Goal: Navigation & Orientation: Find specific page/section

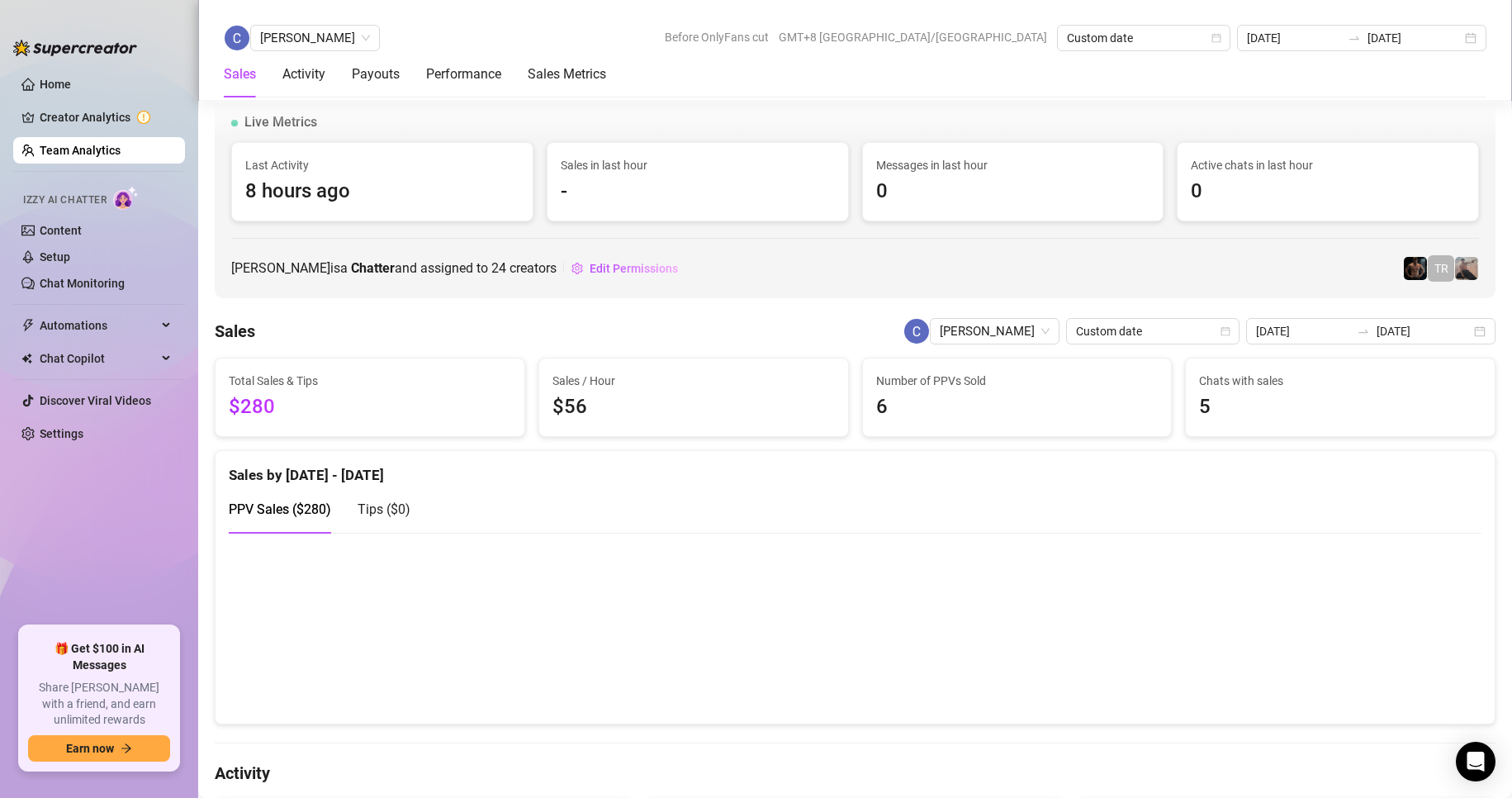
scroll to position [2514, 0]
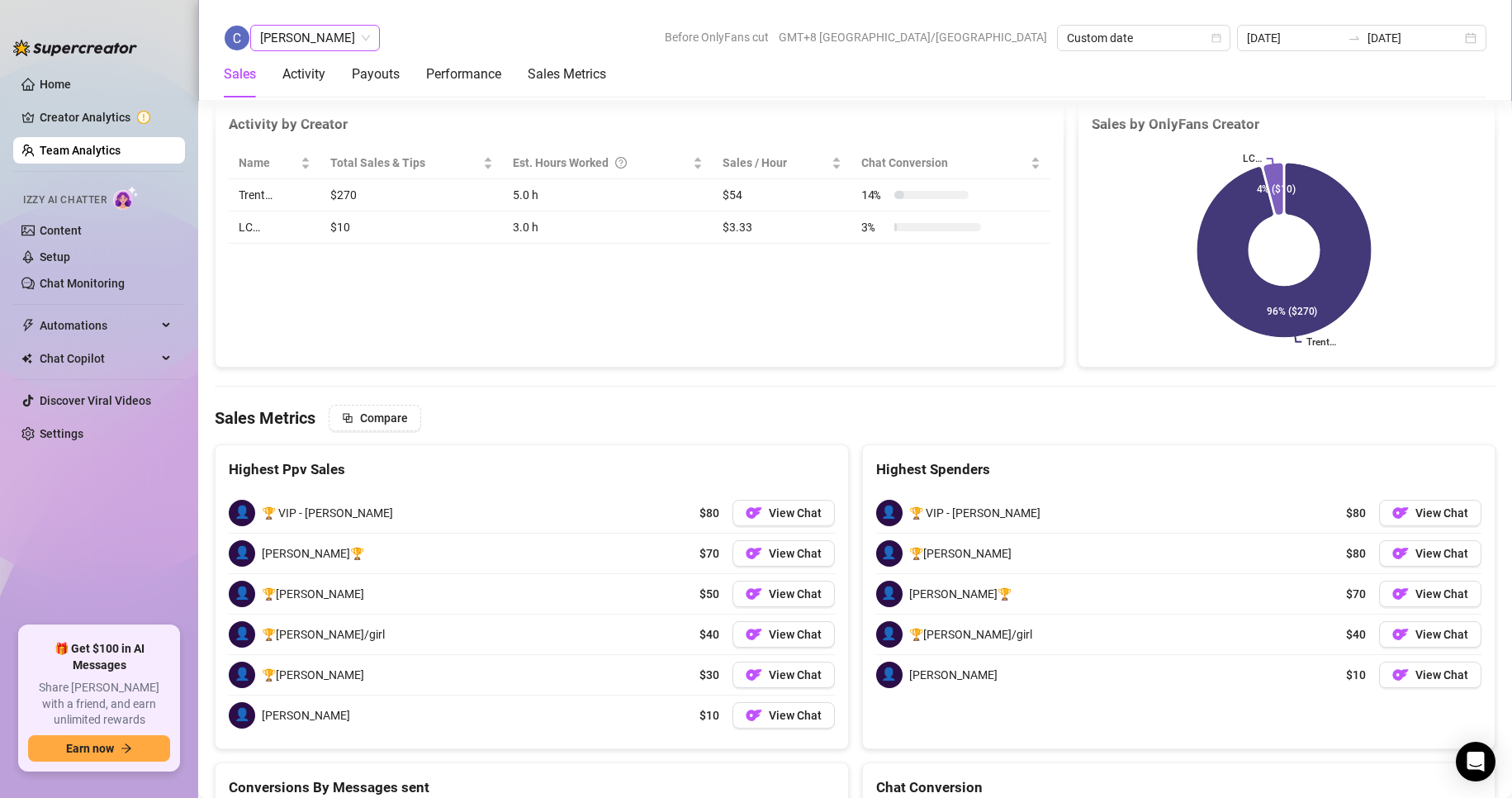
click at [303, 40] on span "[PERSON_NAME]" at bounding box center [314, 39] width 110 height 25
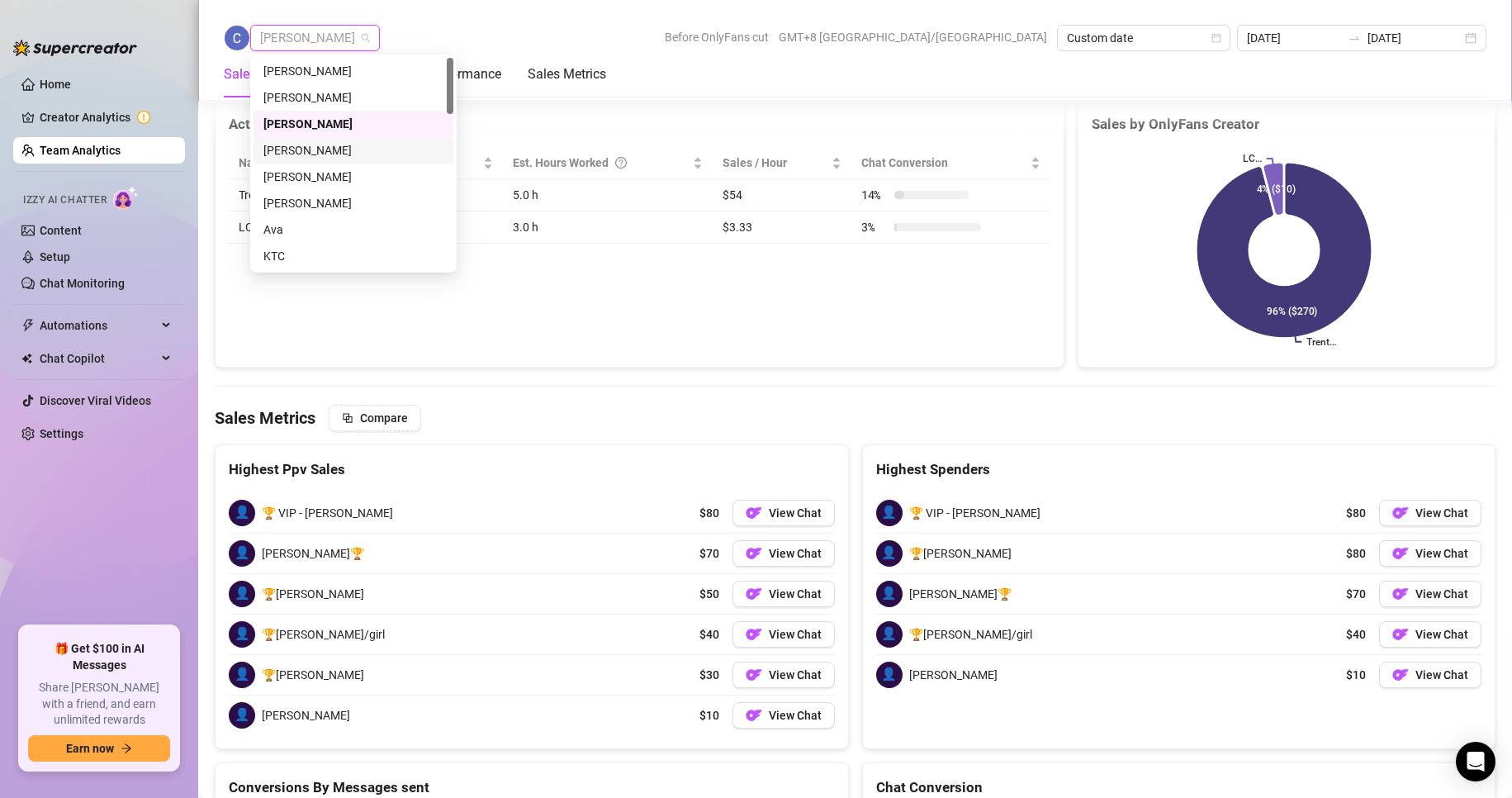
click at [303, 147] on div "[PERSON_NAME]" at bounding box center [353, 150] width 180 height 18
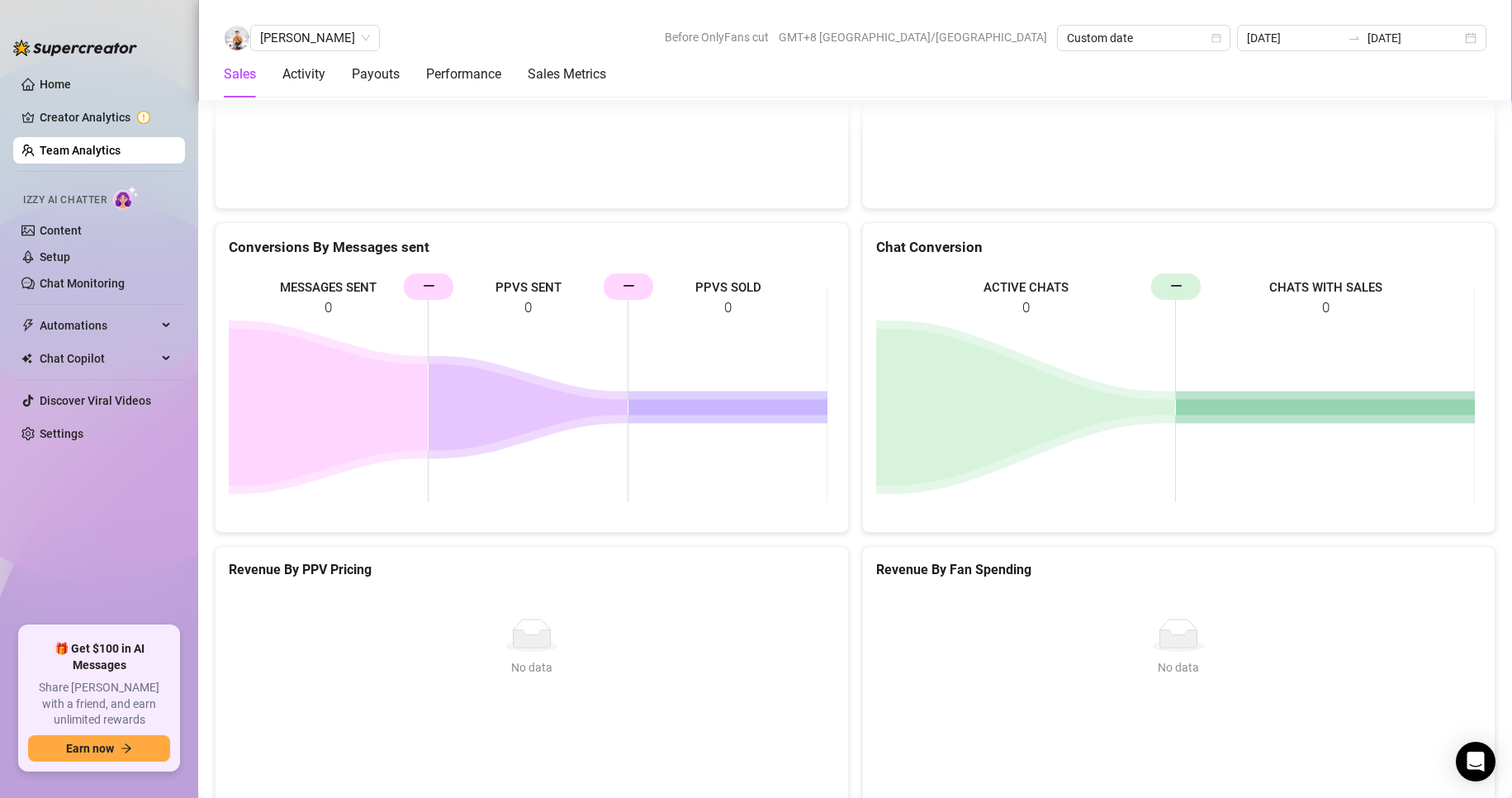
scroll to position [2419, 0]
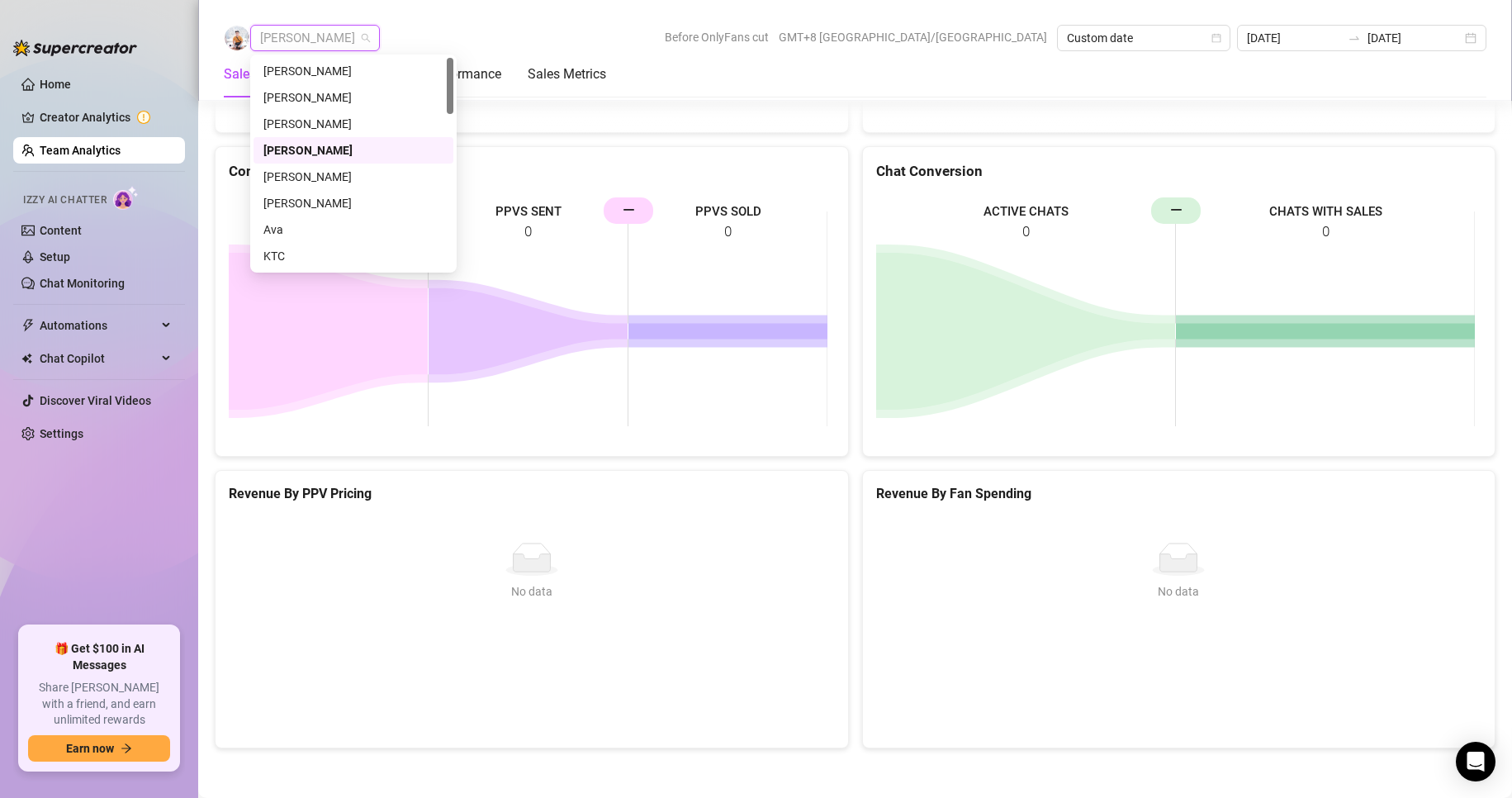
click at [298, 38] on span "[PERSON_NAME]" at bounding box center [314, 39] width 110 height 25
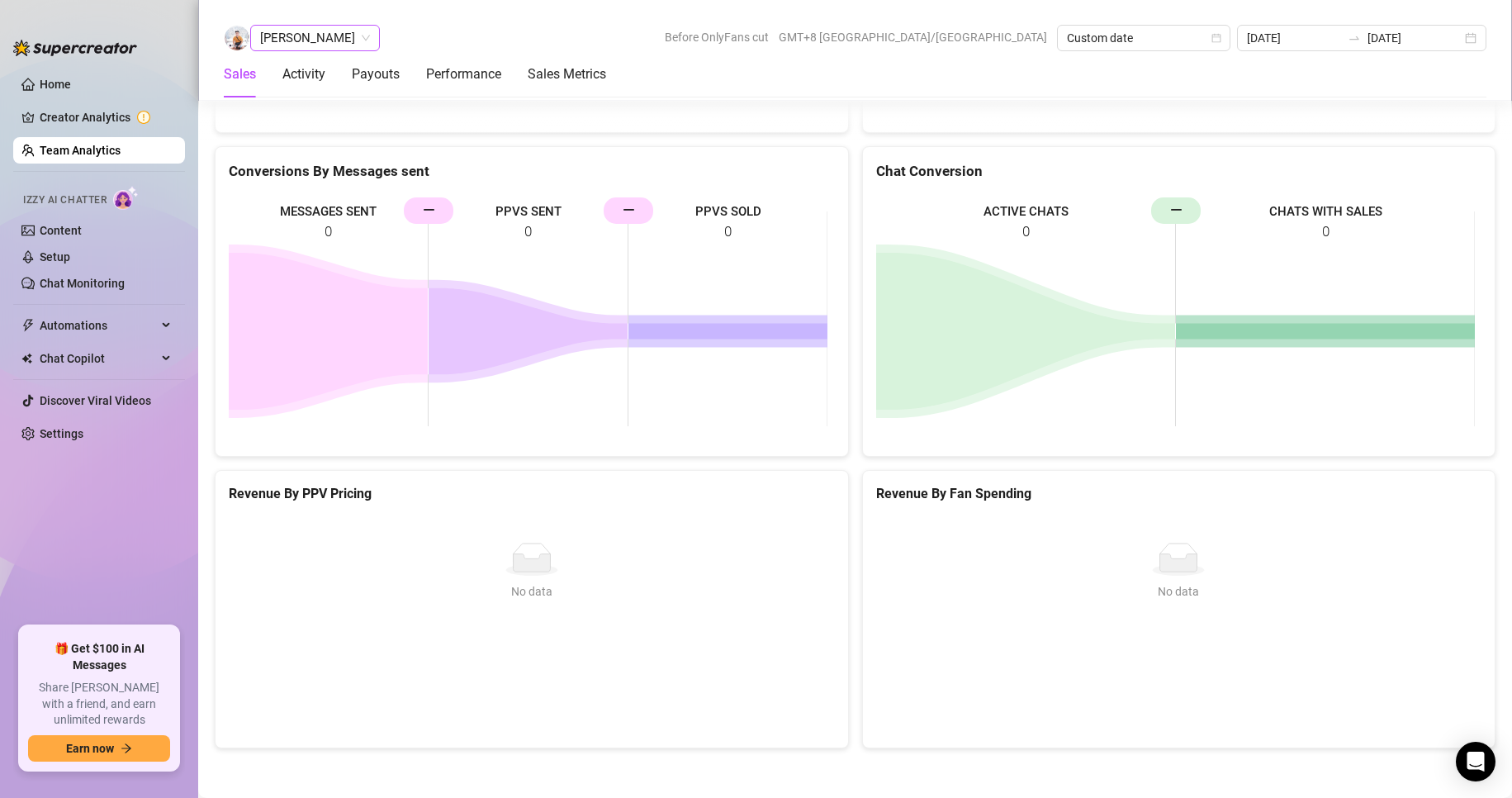
click at [279, 28] on div "[PERSON_NAME] Before OnlyFans cut GMT+8 [GEOGRAPHIC_DATA]/[GEOGRAPHIC_DATA] Cus…" at bounding box center [854, 50] width 1313 height 101
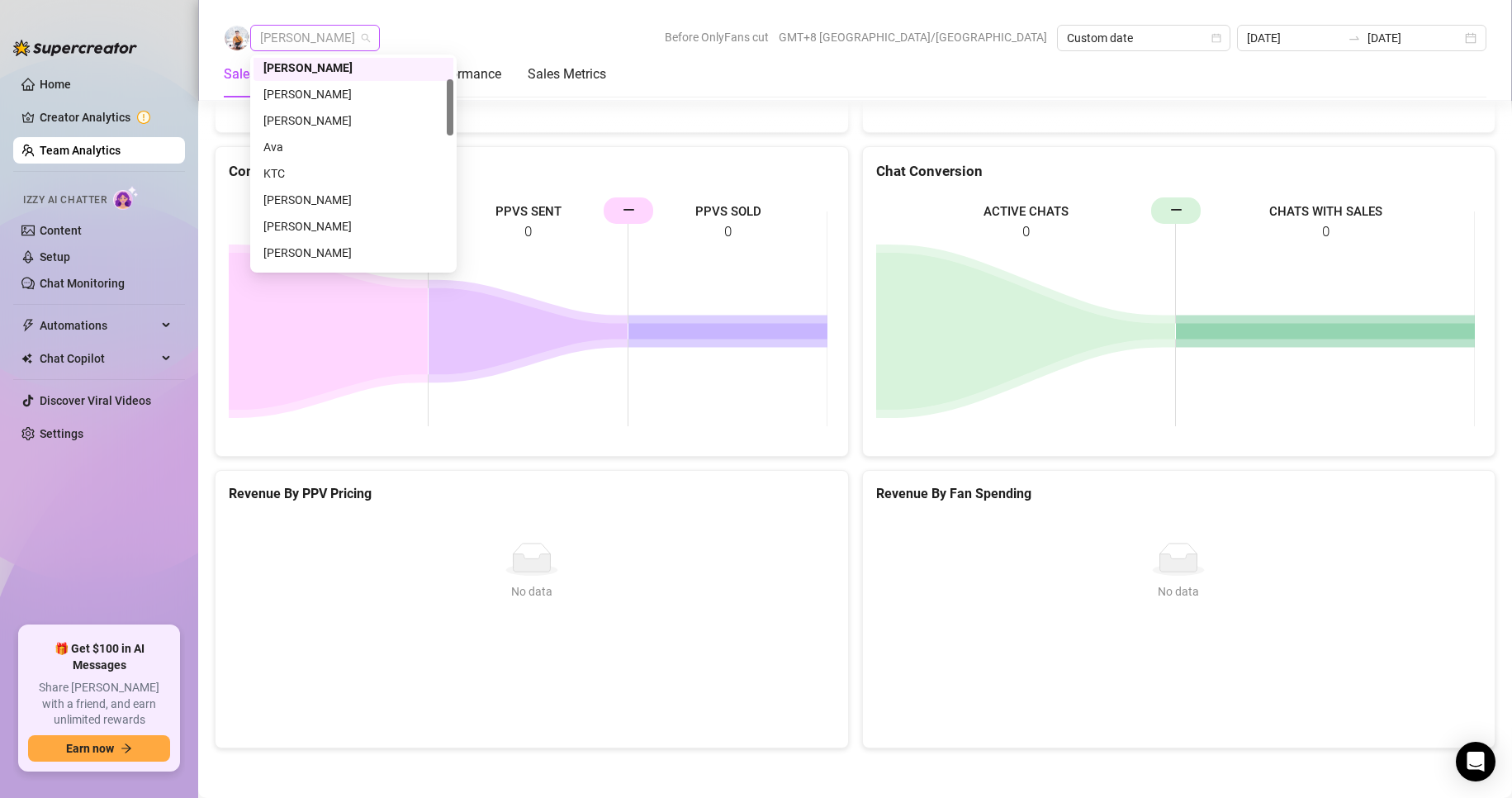
click at [287, 35] on span "[PERSON_NAME]" at bounding box center [314, 39] width 110 height 25
click at [308, 93] on div "[PERSON_NAME]" at bounding box center [353, 97] width 180 height 18
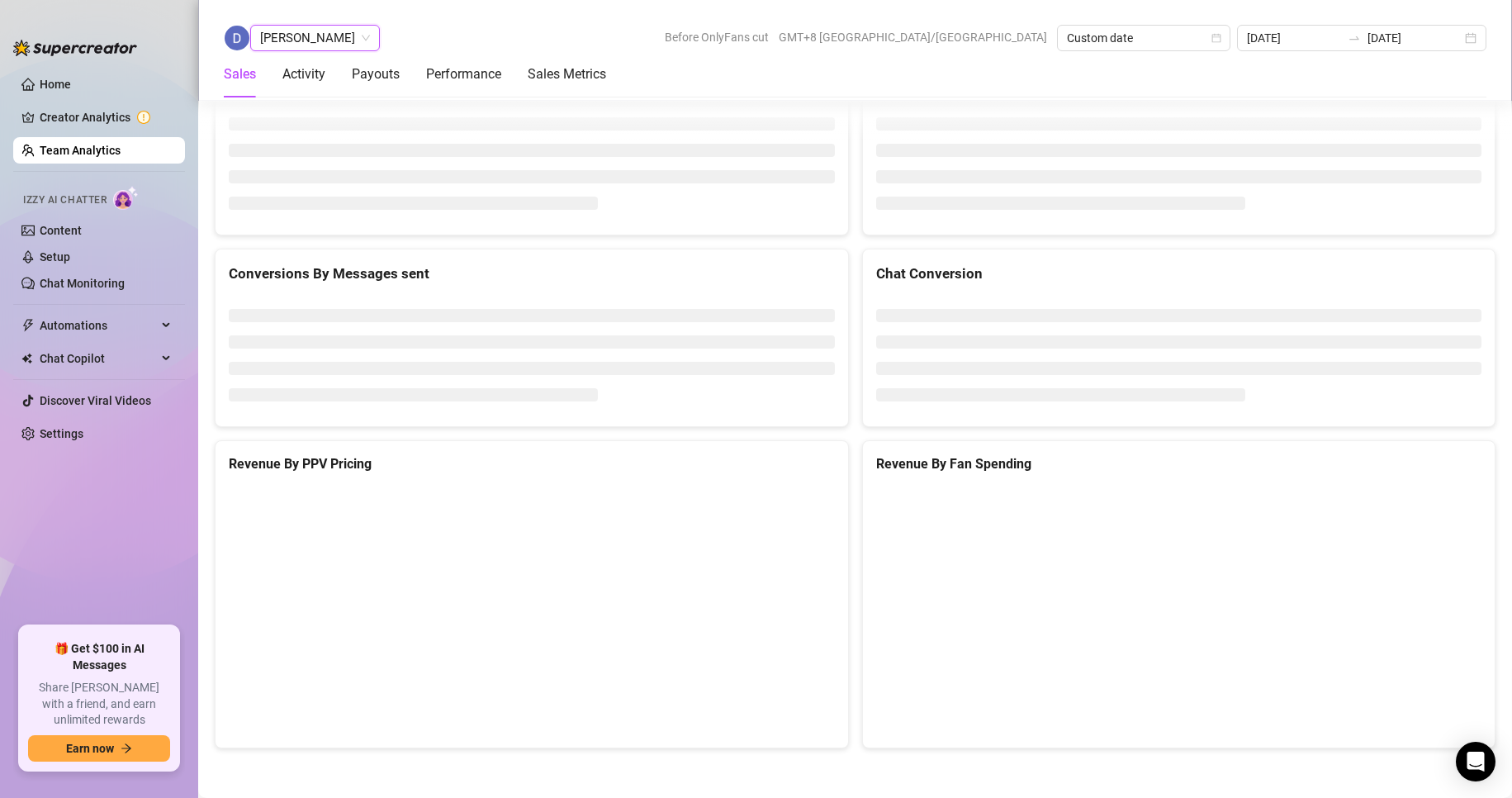
click at [302, 48] on span "[PERSON_NAME]" at bounding box center [314, 39] width 110 height 25
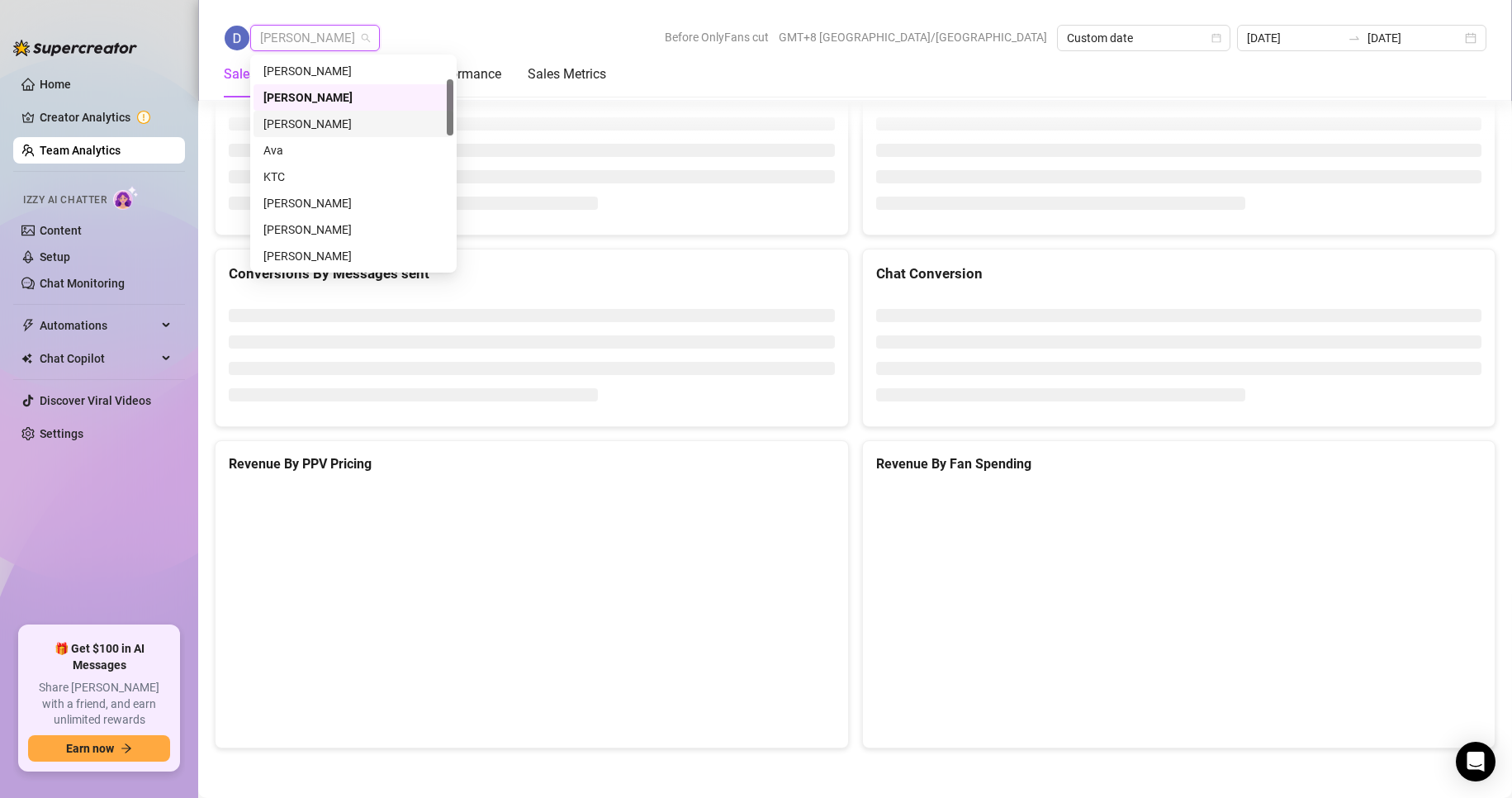
scroll to position [2211, 0]
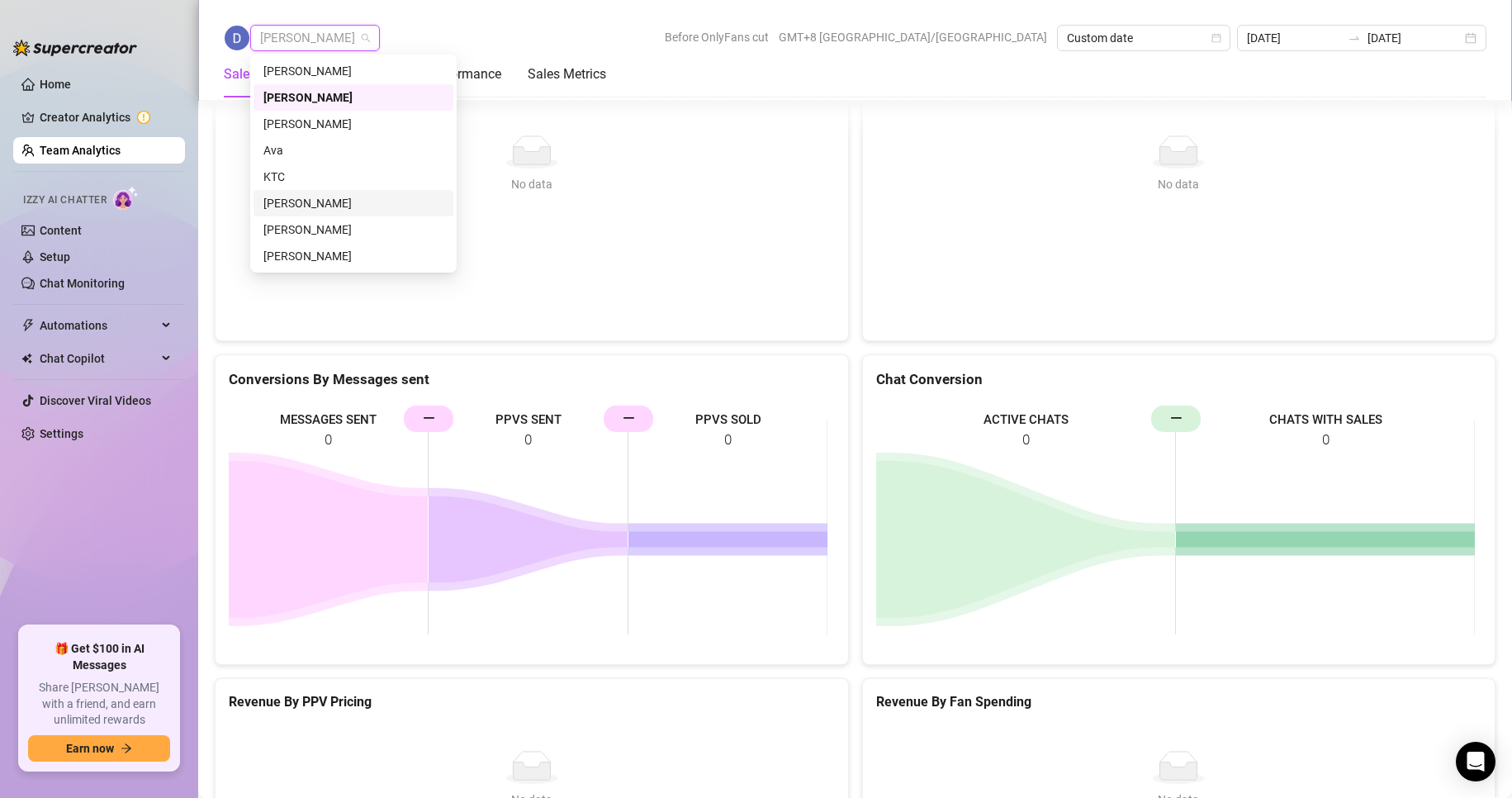
click at [287, 202] on div "[PERSON_NAME]" at bounding box center [353, 204] width 180 height 18
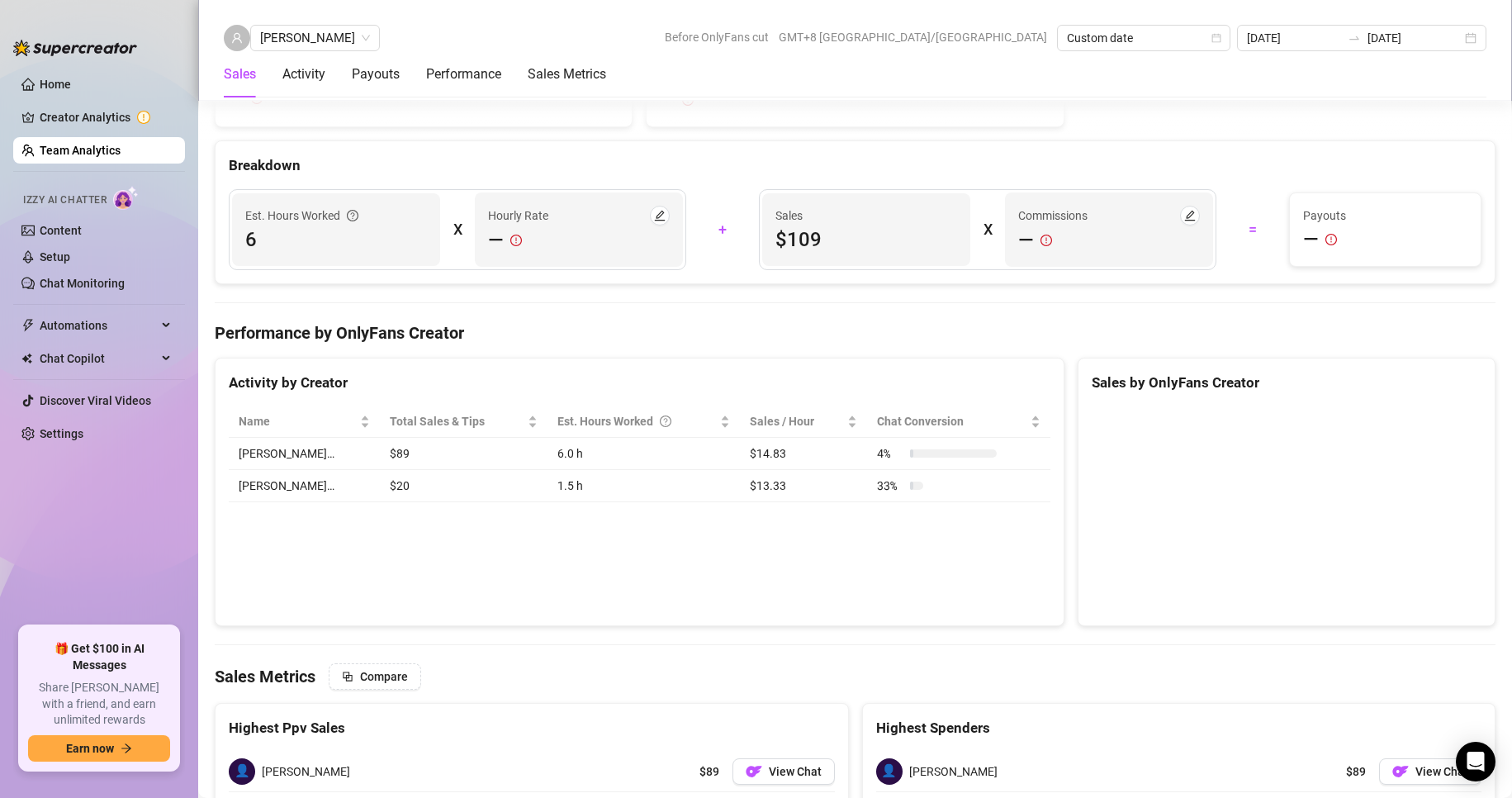
scroll to position [2587, 0]
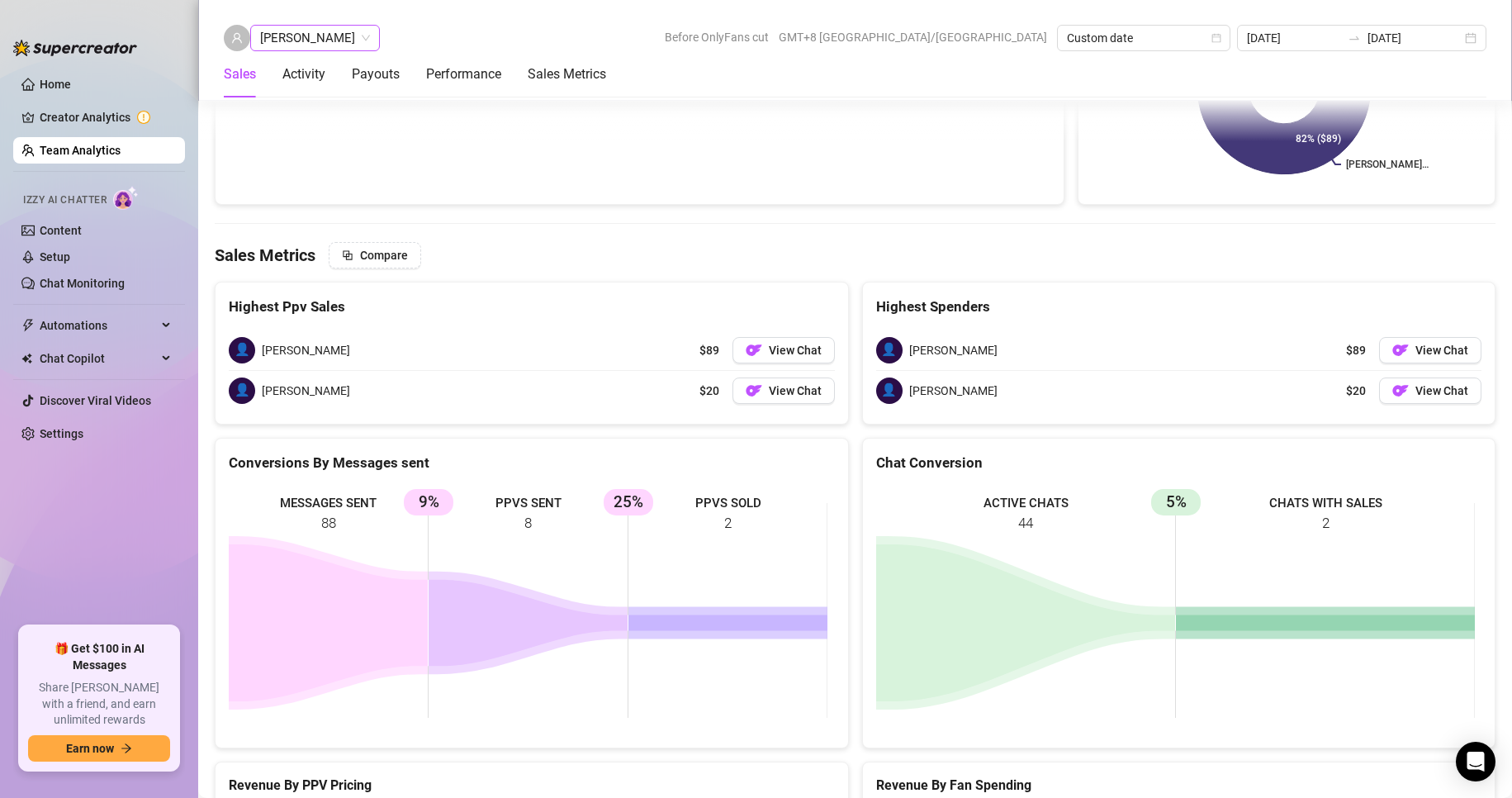
click at [304, 28] on span "[PERSON_NAME]" at bounding box center [314, 39] width 110 height 25
click at [650, 24] on div "[PERSON_NAME] Before OnlyFans cut GMT+8 [GEOGRAPHIC_DATA]/[GEOGRAPHIC_DATA] Cus…" at bounding box center [854, 50] width 1313 height 101
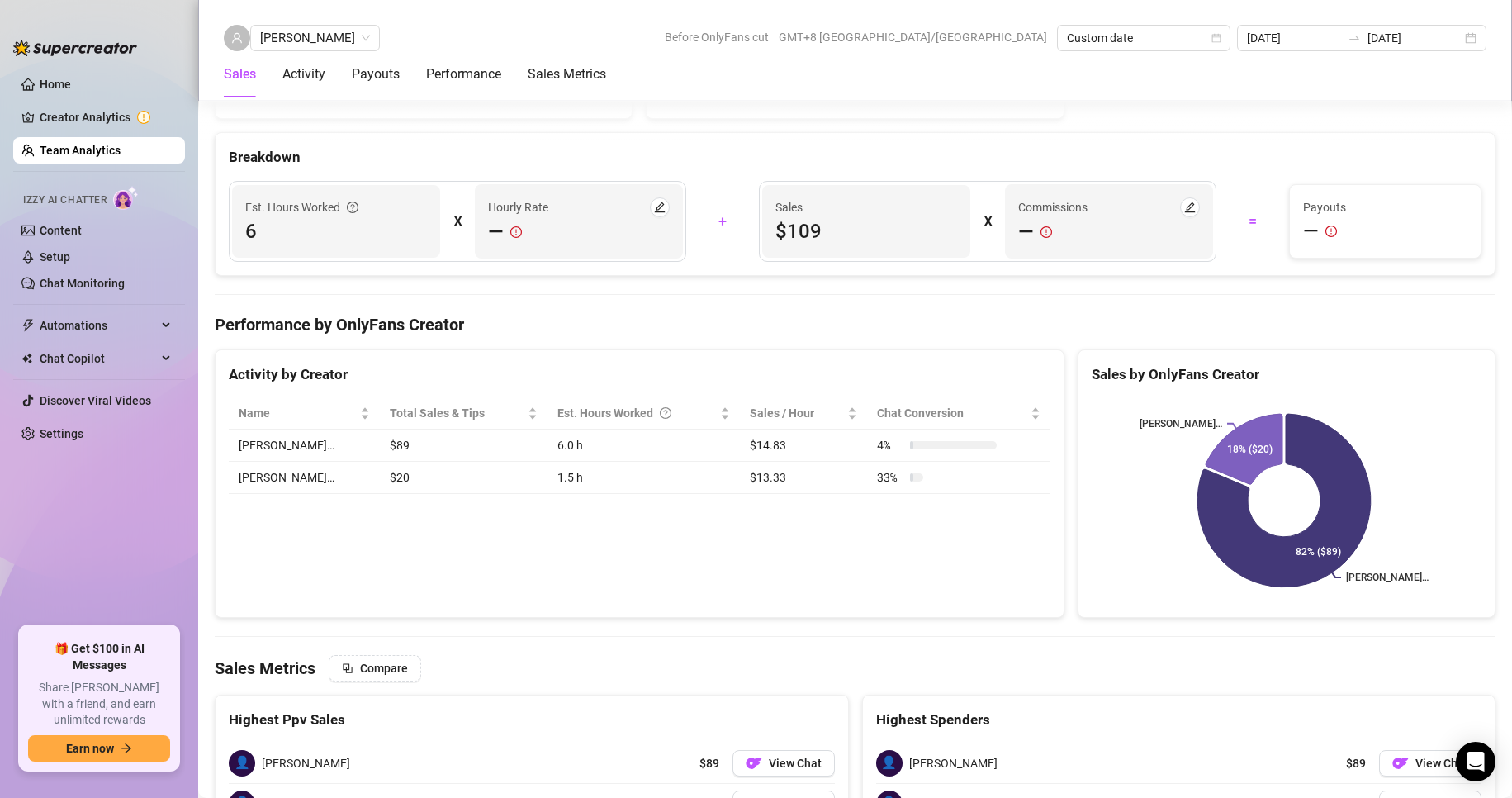
scroll to position [2340, 0]
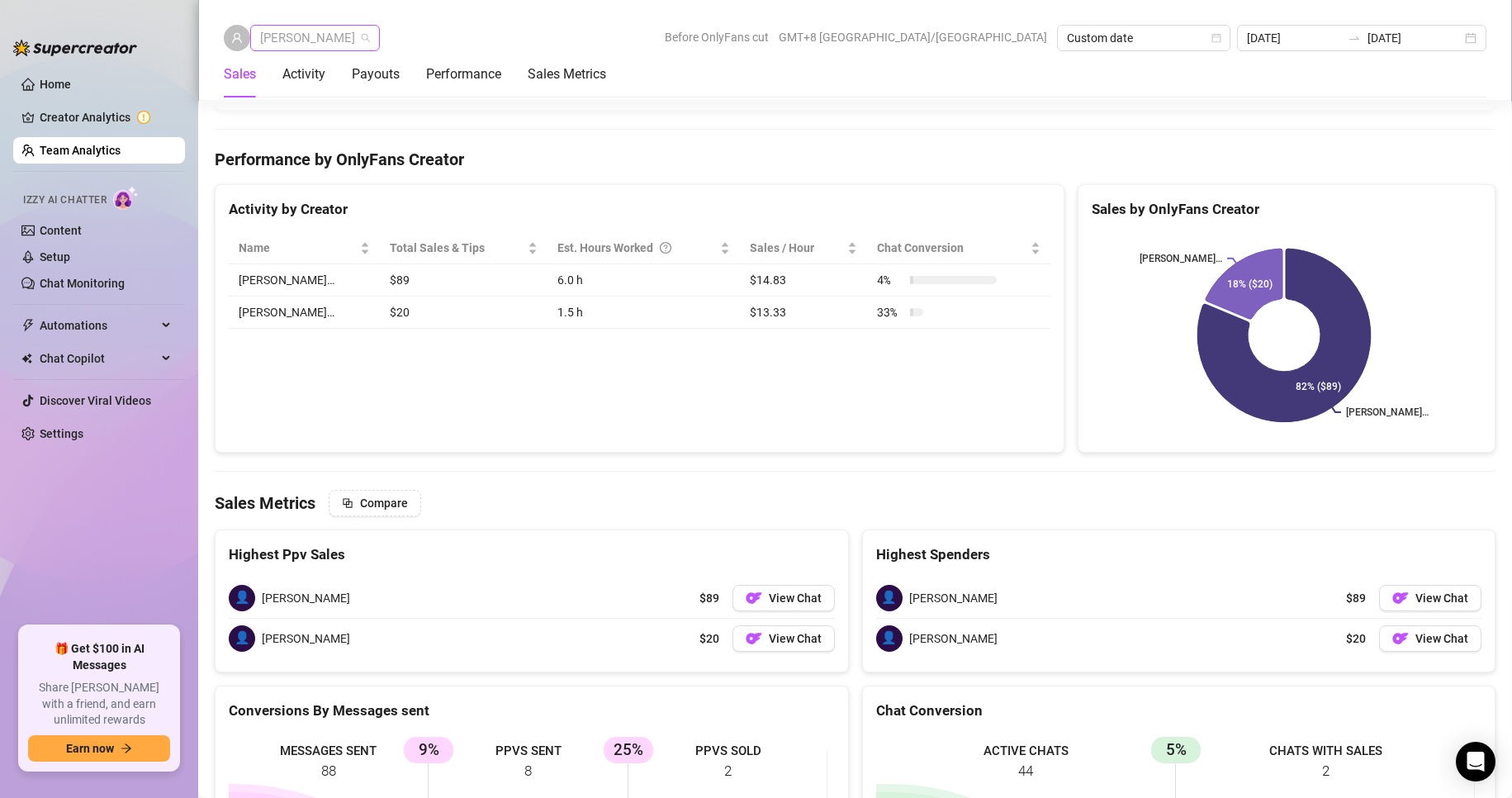
click at [315, 34] on span "[PERSON_NAME]" at bounding box center [314, 39] width 110 height 25
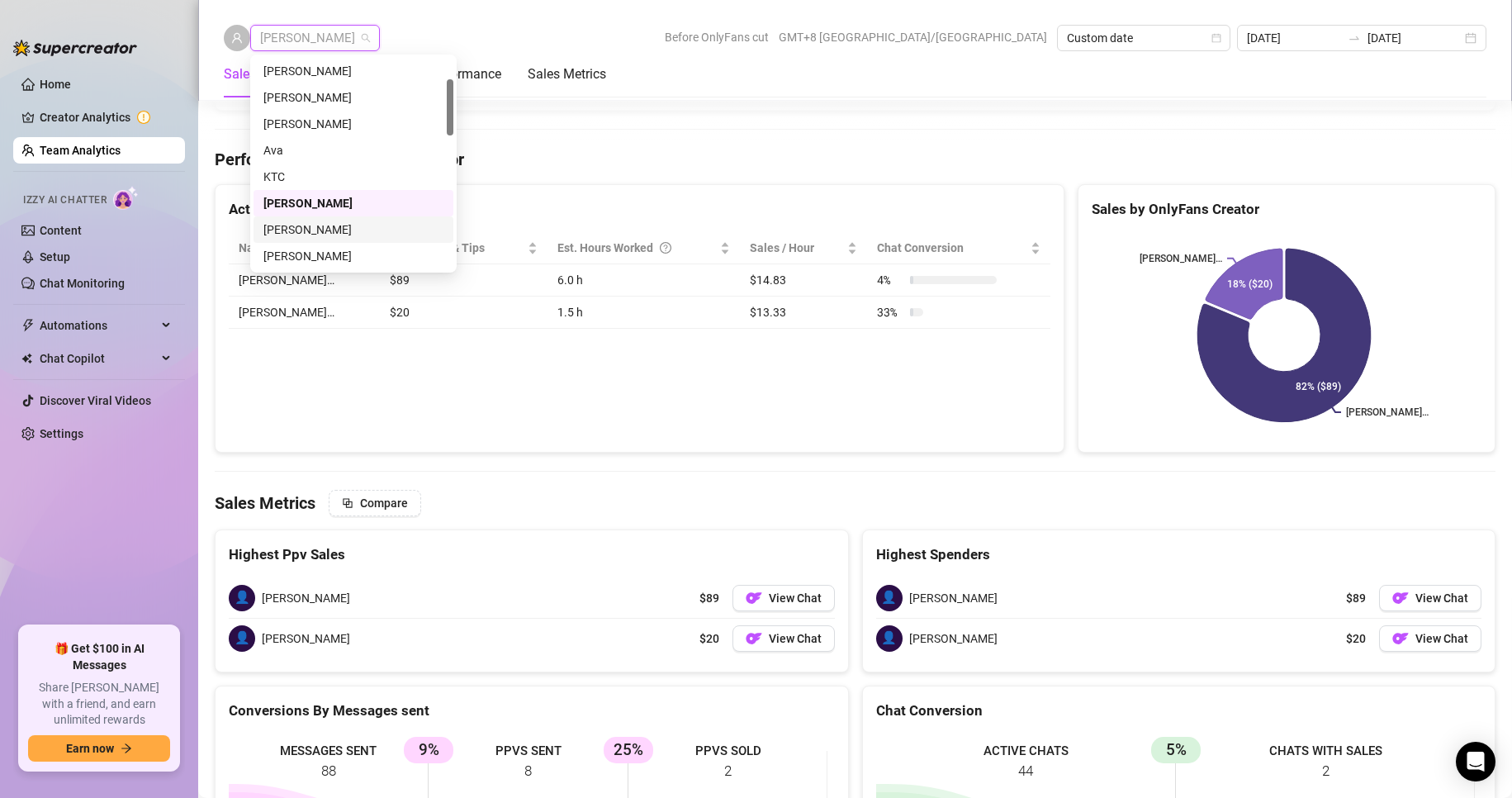
click at [299, 232] on div "[PERSON_NAME]" at bounding box center [353, 230] width 180 height 18
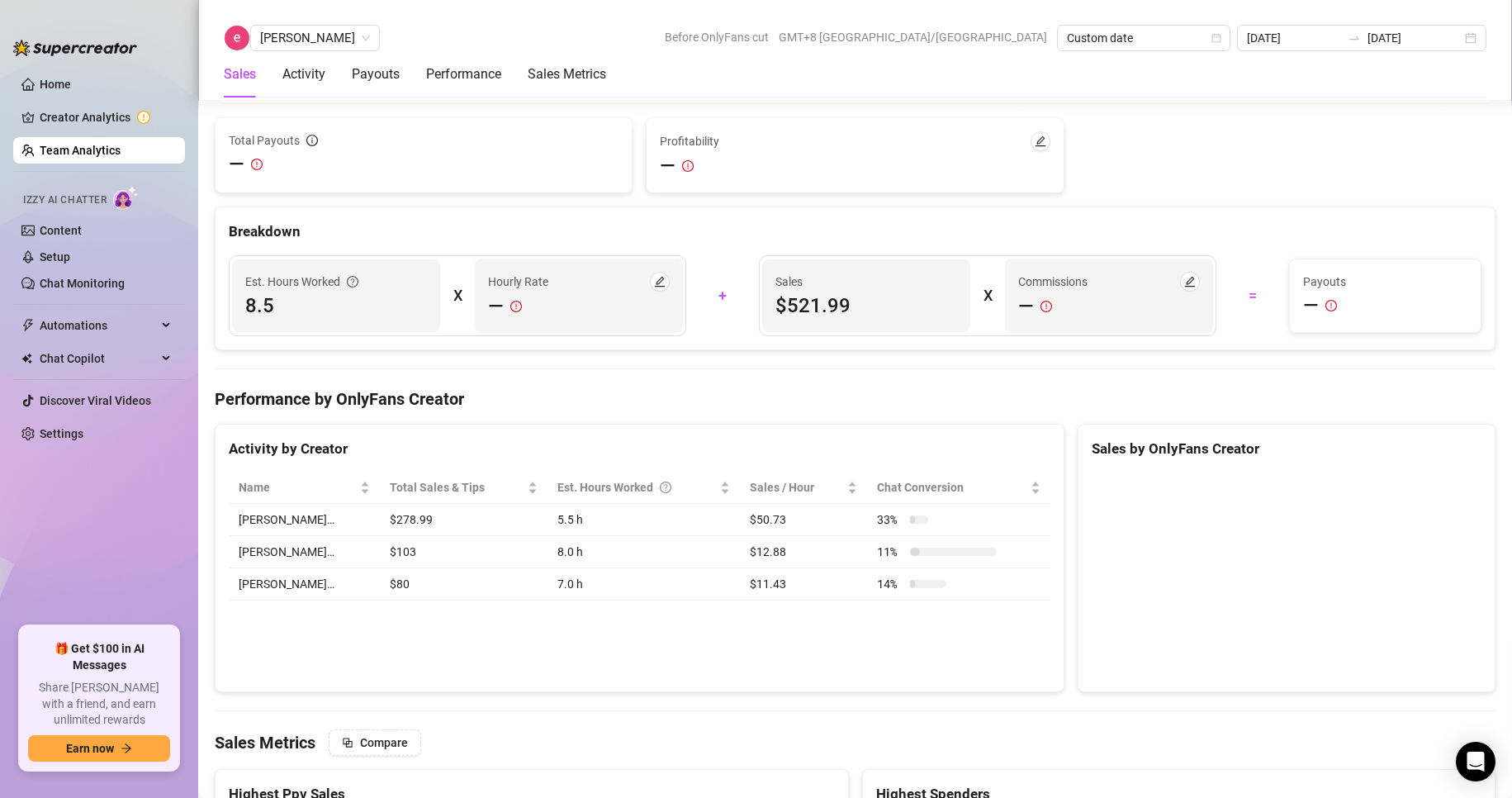
scroll to position [2318, 0]
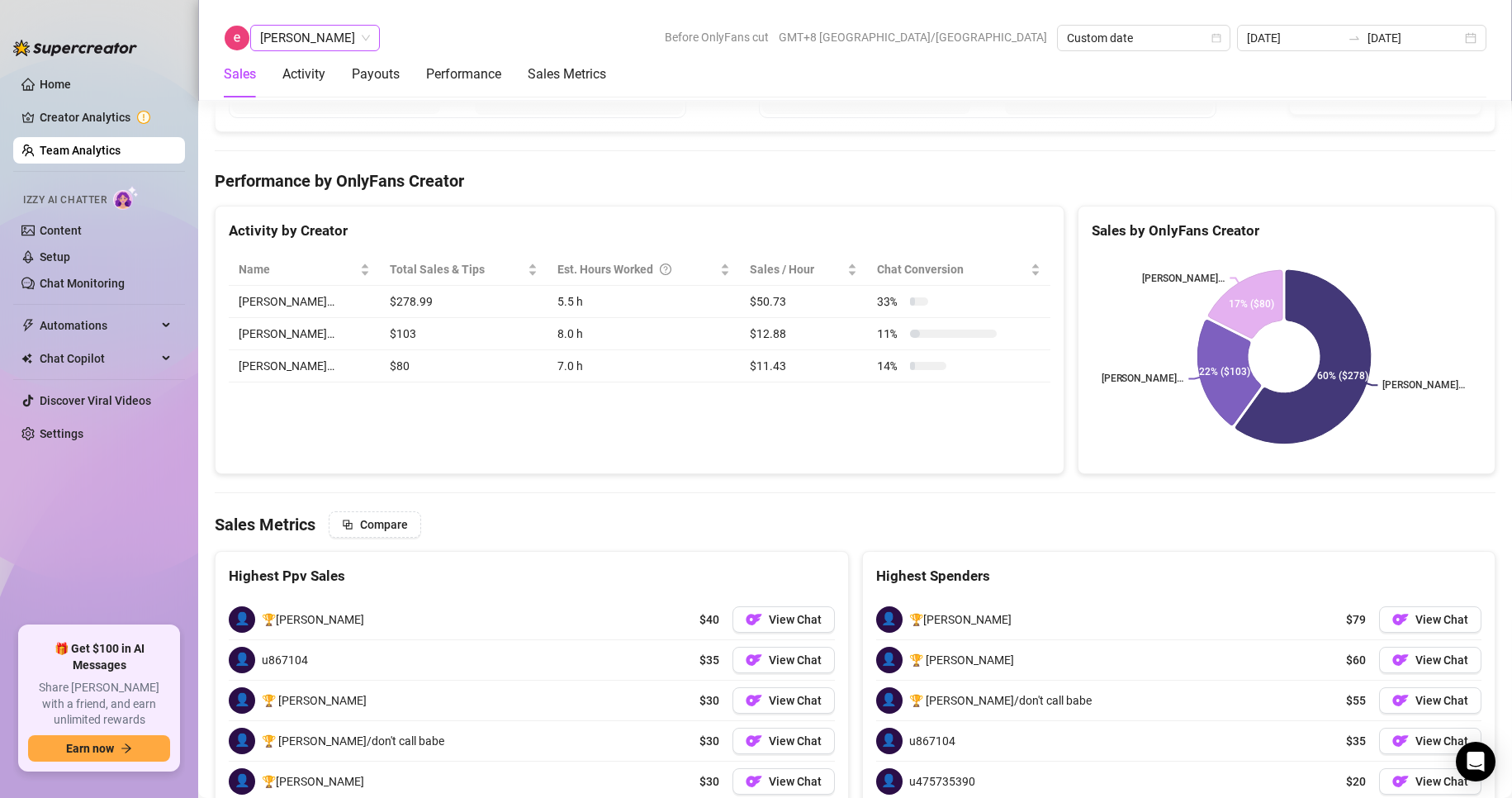
click at [309, 49] on span "[PERSON_NAME]" at bounding box center [314, 39] width 110 height 25
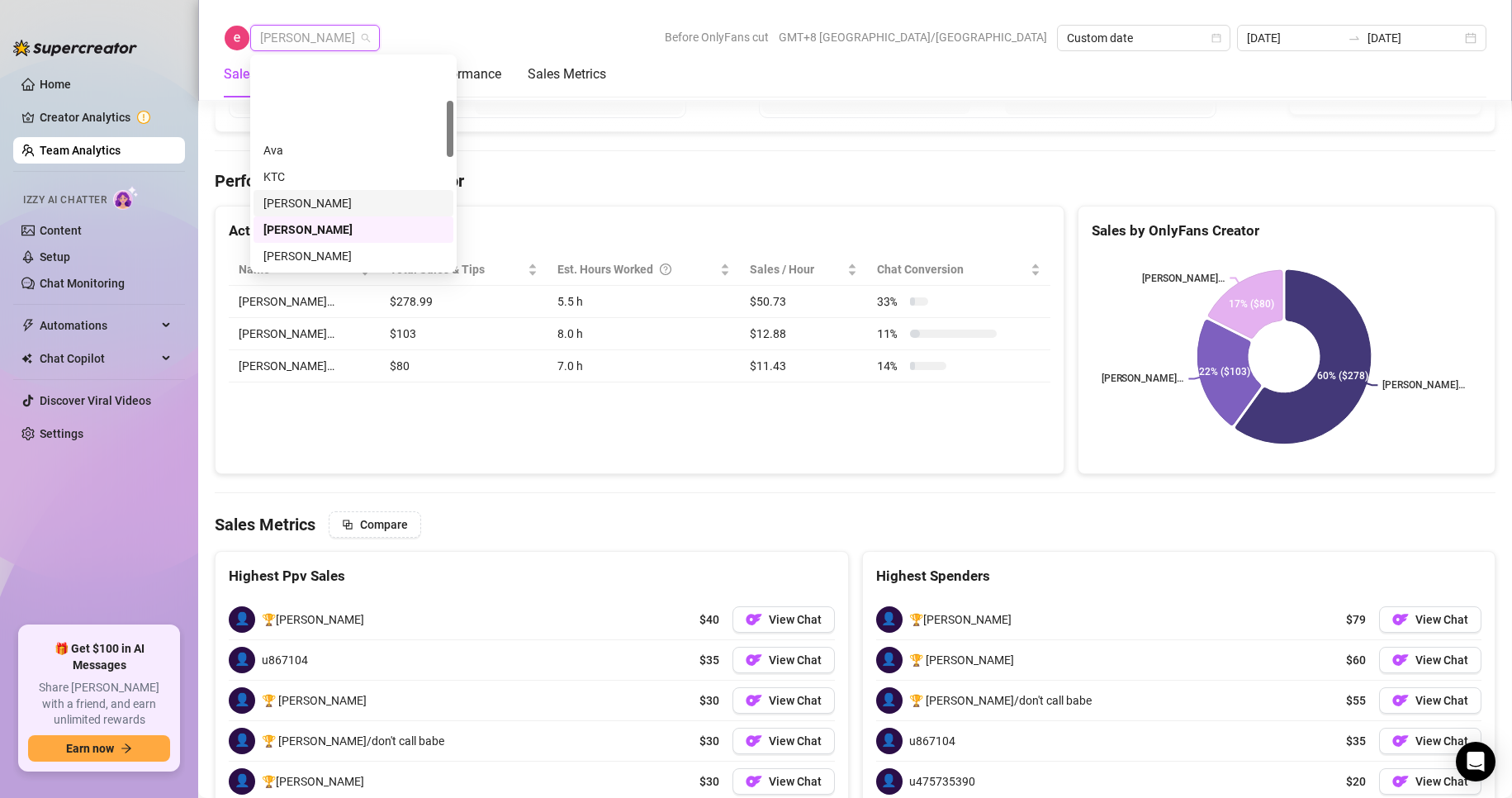
scroll to position [162, 0]
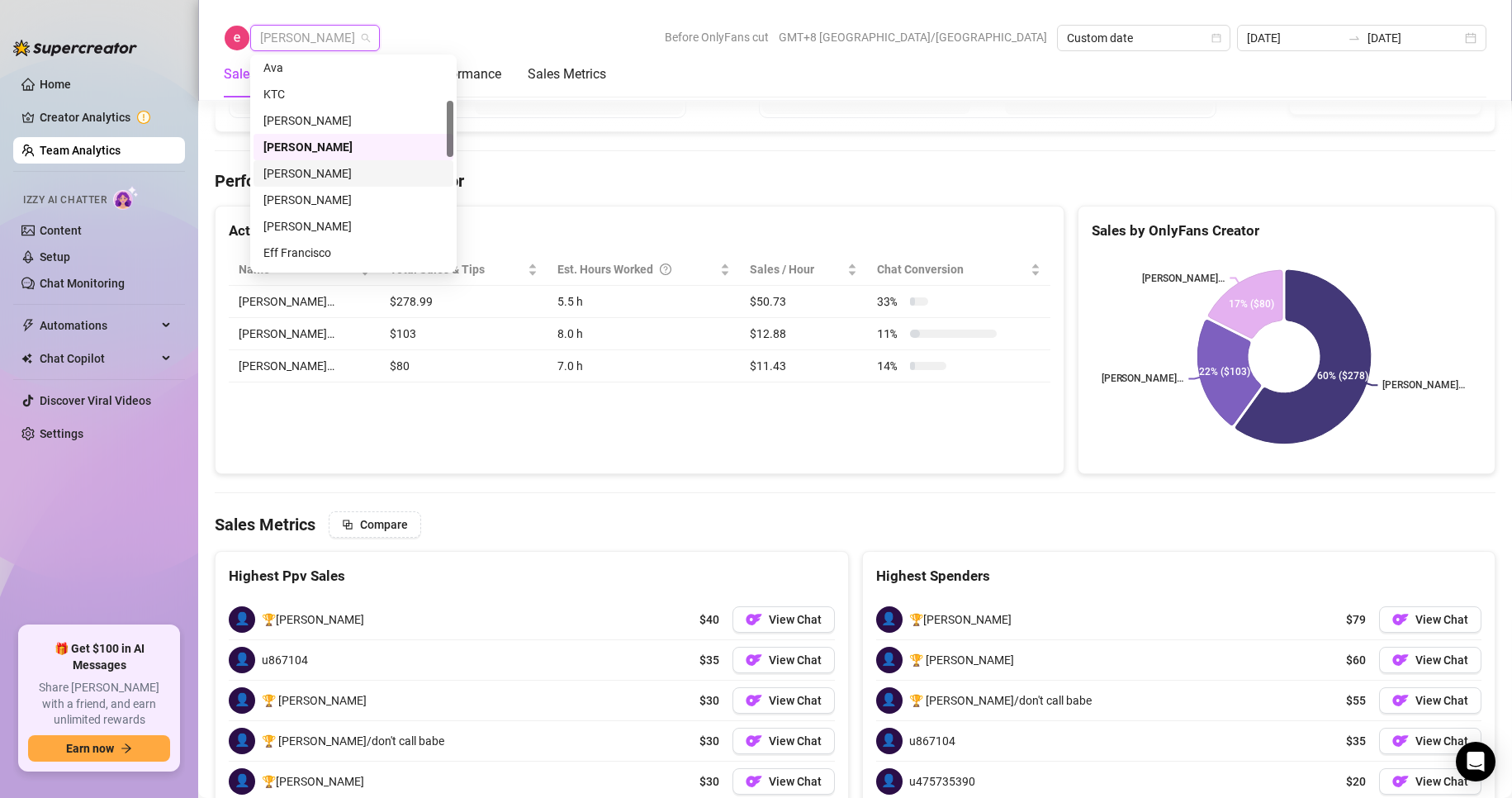
click at [288, 174] on div "[PERSON_NAME]" at bounding box center [353, 174] width 180 height 18
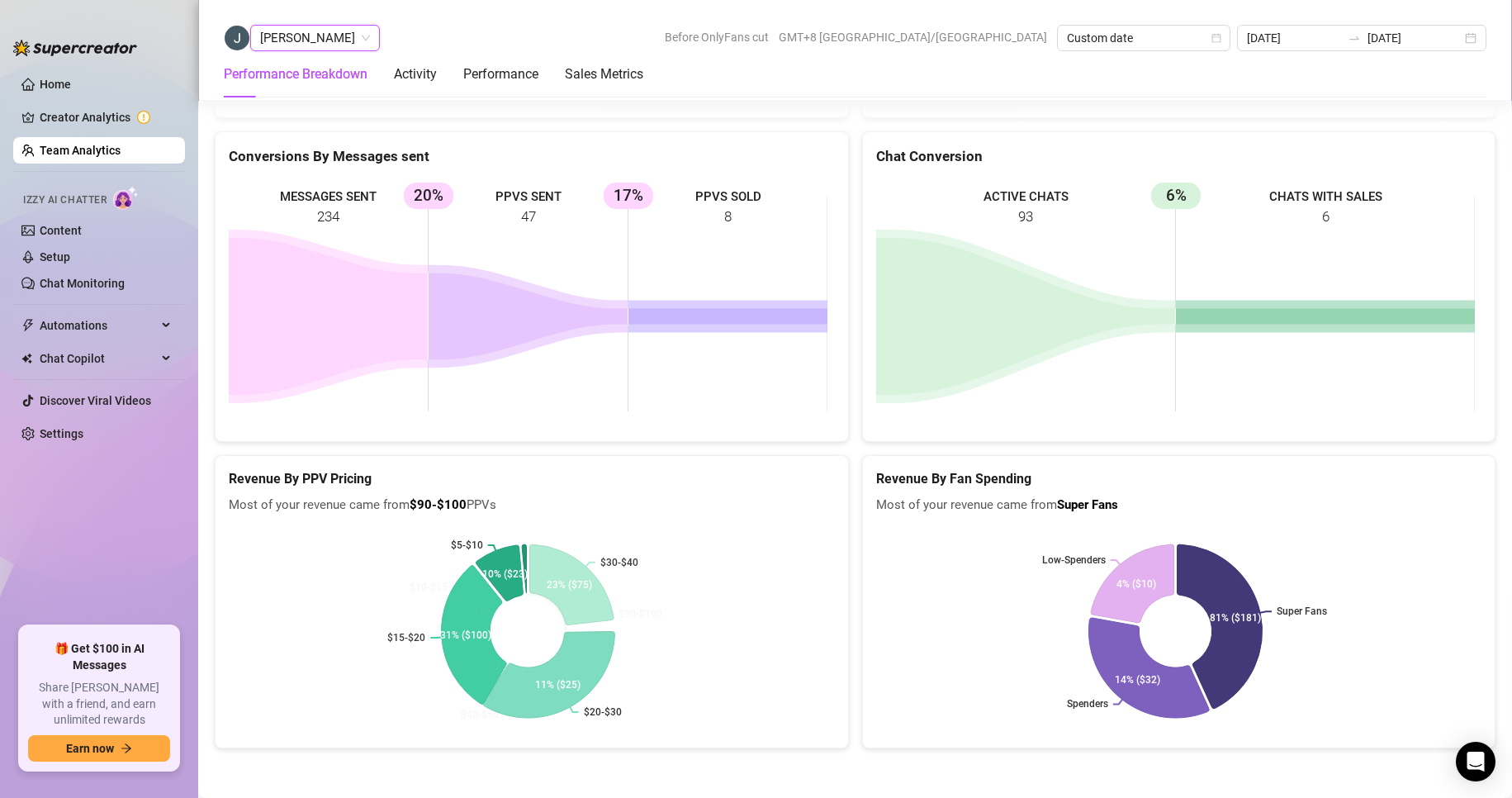
scroll to position [1602, 0]
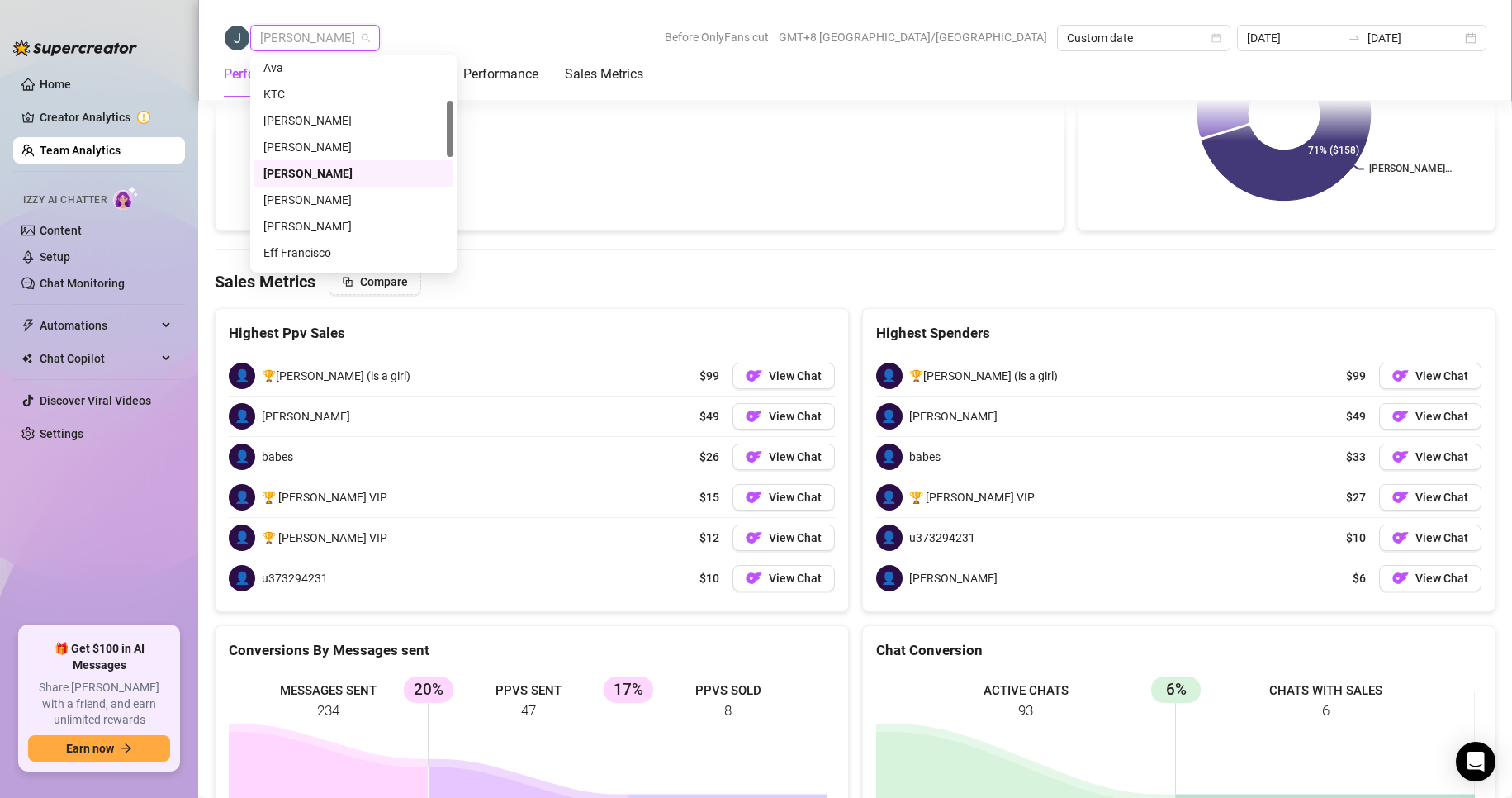
click at [330, 35] on span "[PERSON_NAME]" at bounding box center [314, 39] width 110 height 25
click at [313, 199] on div "[PERSON_NAME]" at bounding box center [353, 200] width 180 height 18
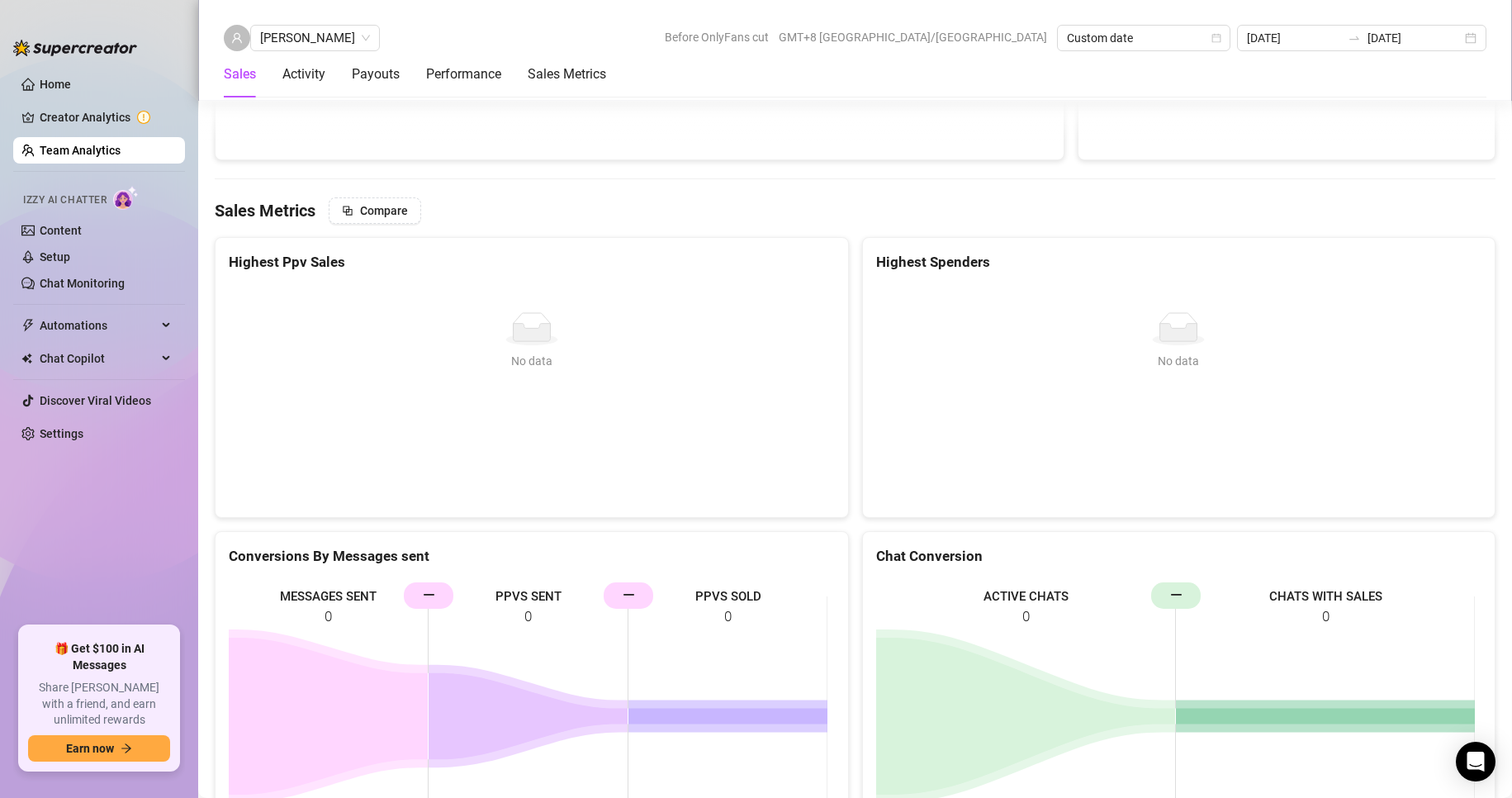
scroll to position [1952, 0]
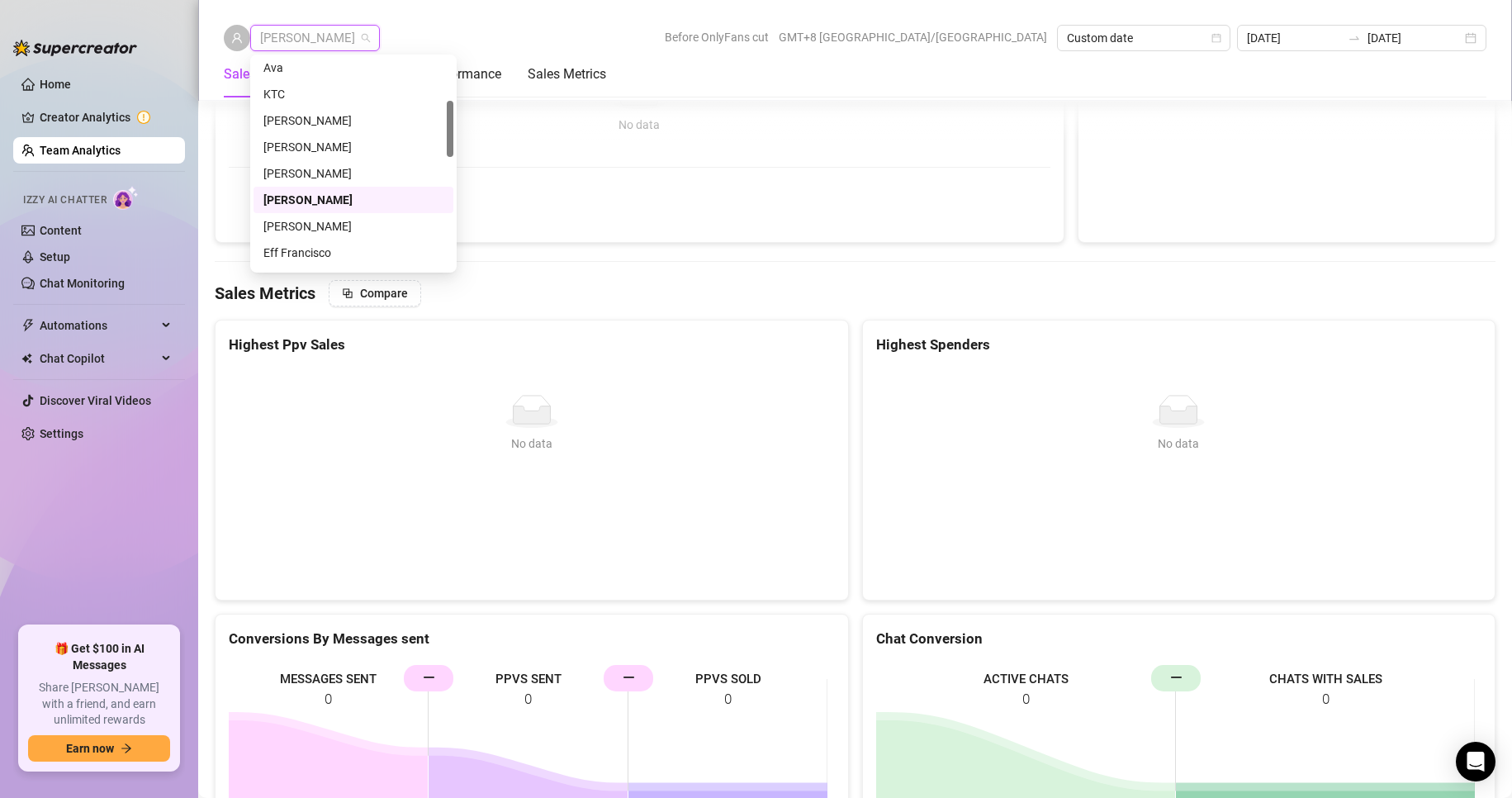
click at [330, 39] on span "[PERSON_NAME]" at bounding box center [314, 39] width 110 height 25
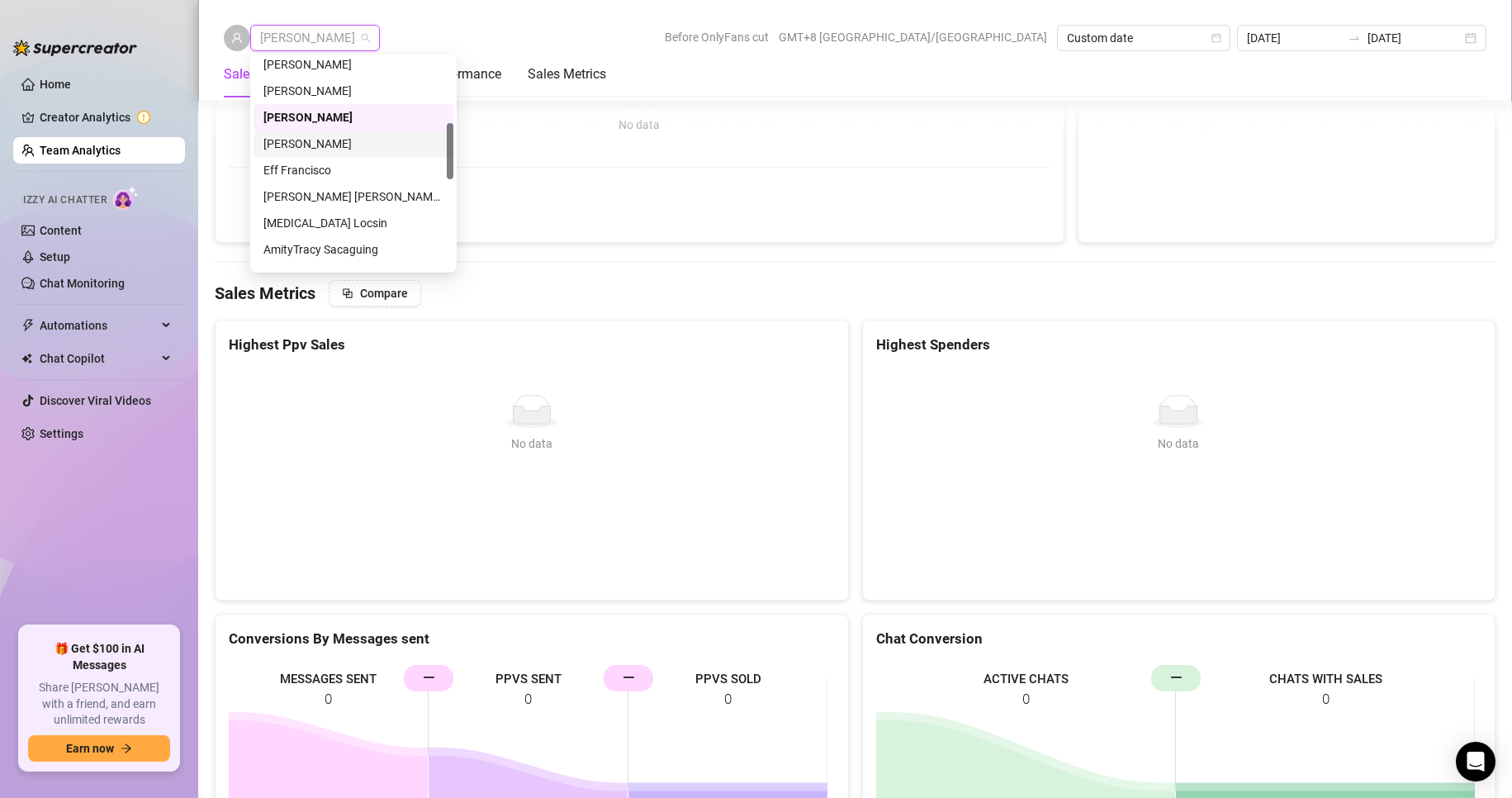
click at [291, 138] on div "[PERSON_NAME]" at bounding box center [353, 144] width 180 height 18
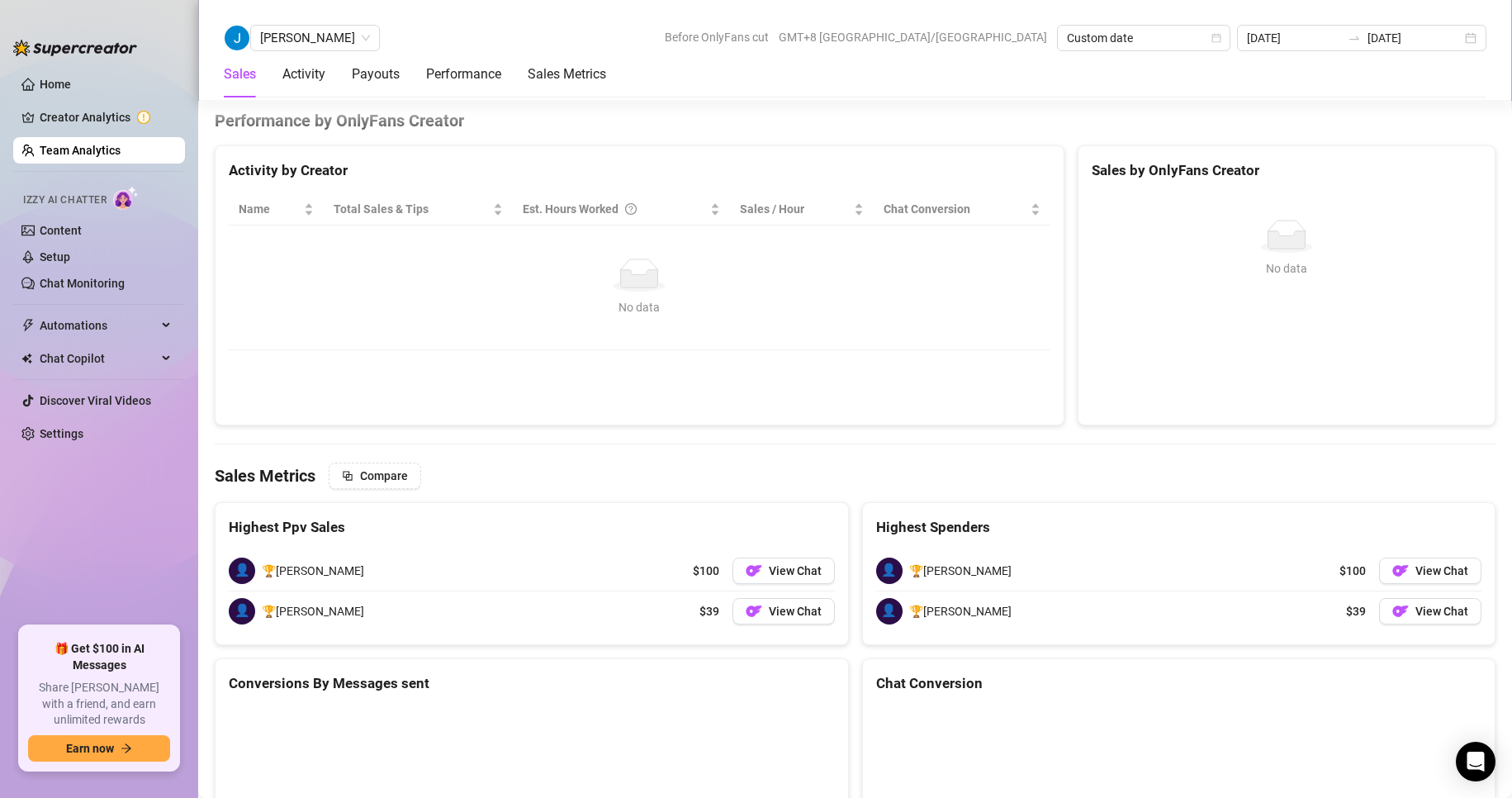
scroll to position [1952, 0]
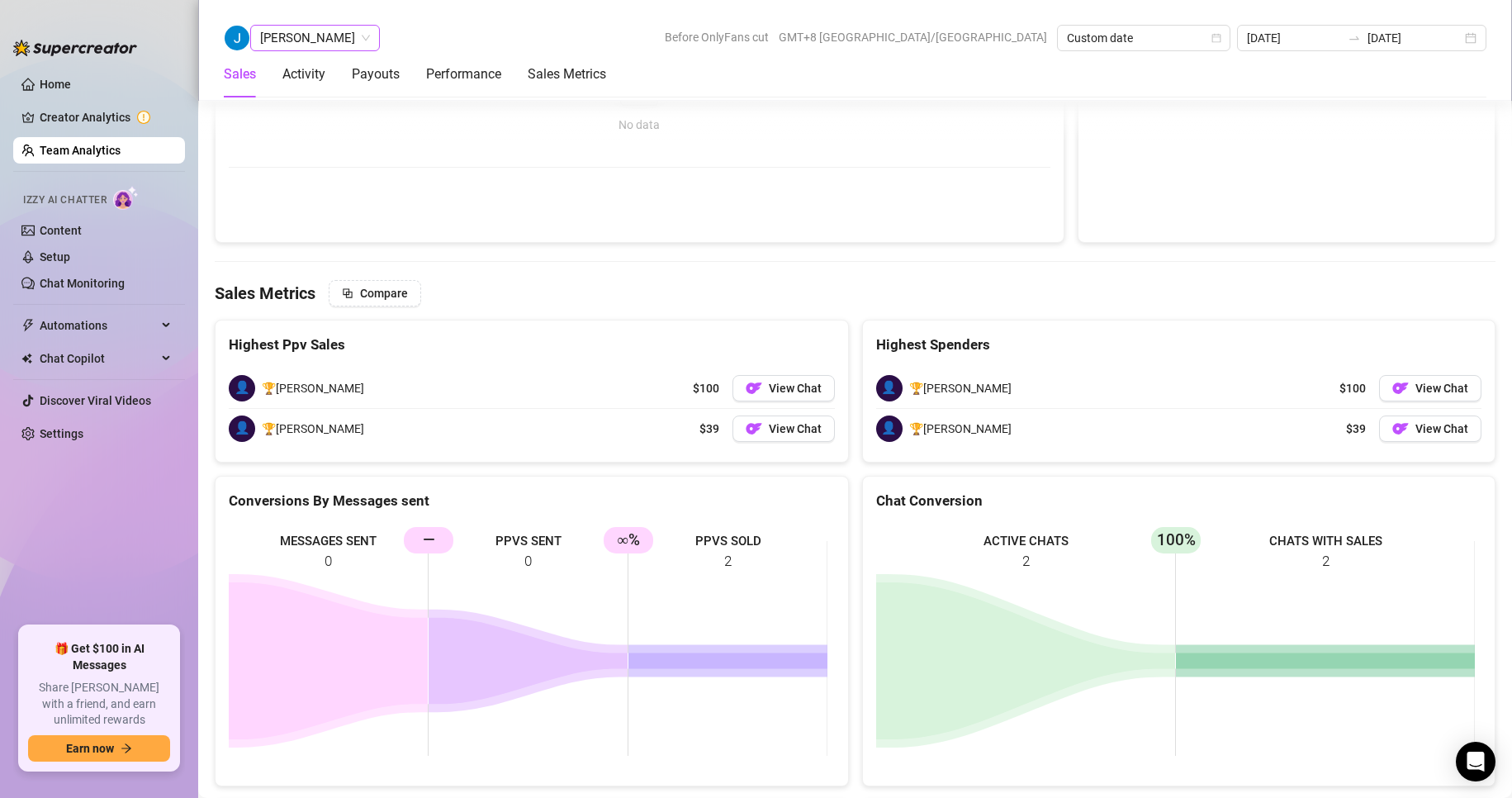
click at [293, 33] on span "[PERSON_NAME]" at bounding box center [314, 39] width 110 height 25
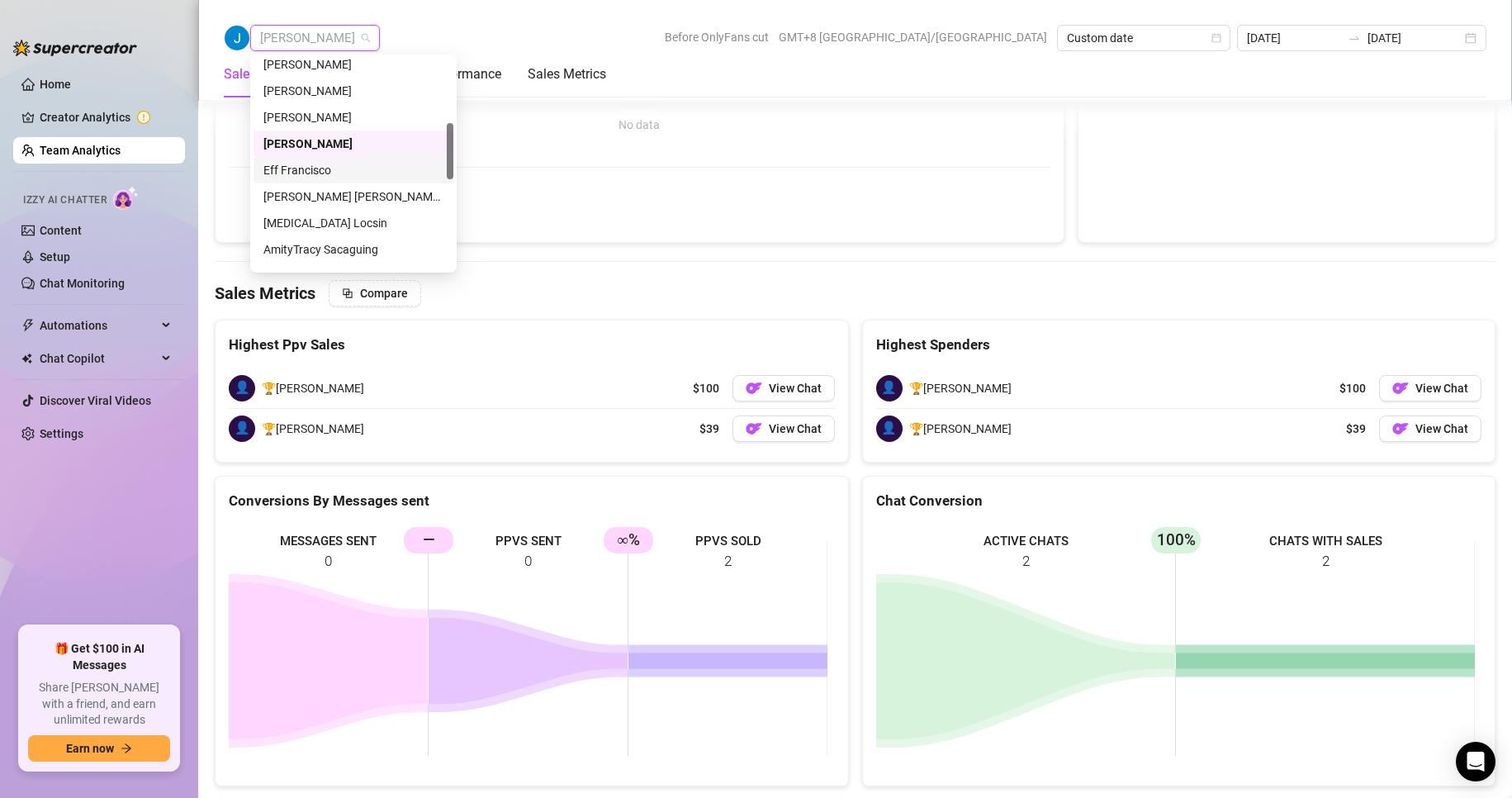
click at [293, 168] on div "Eff Francisco" at bounding box center [353, 170] width 180 height 18
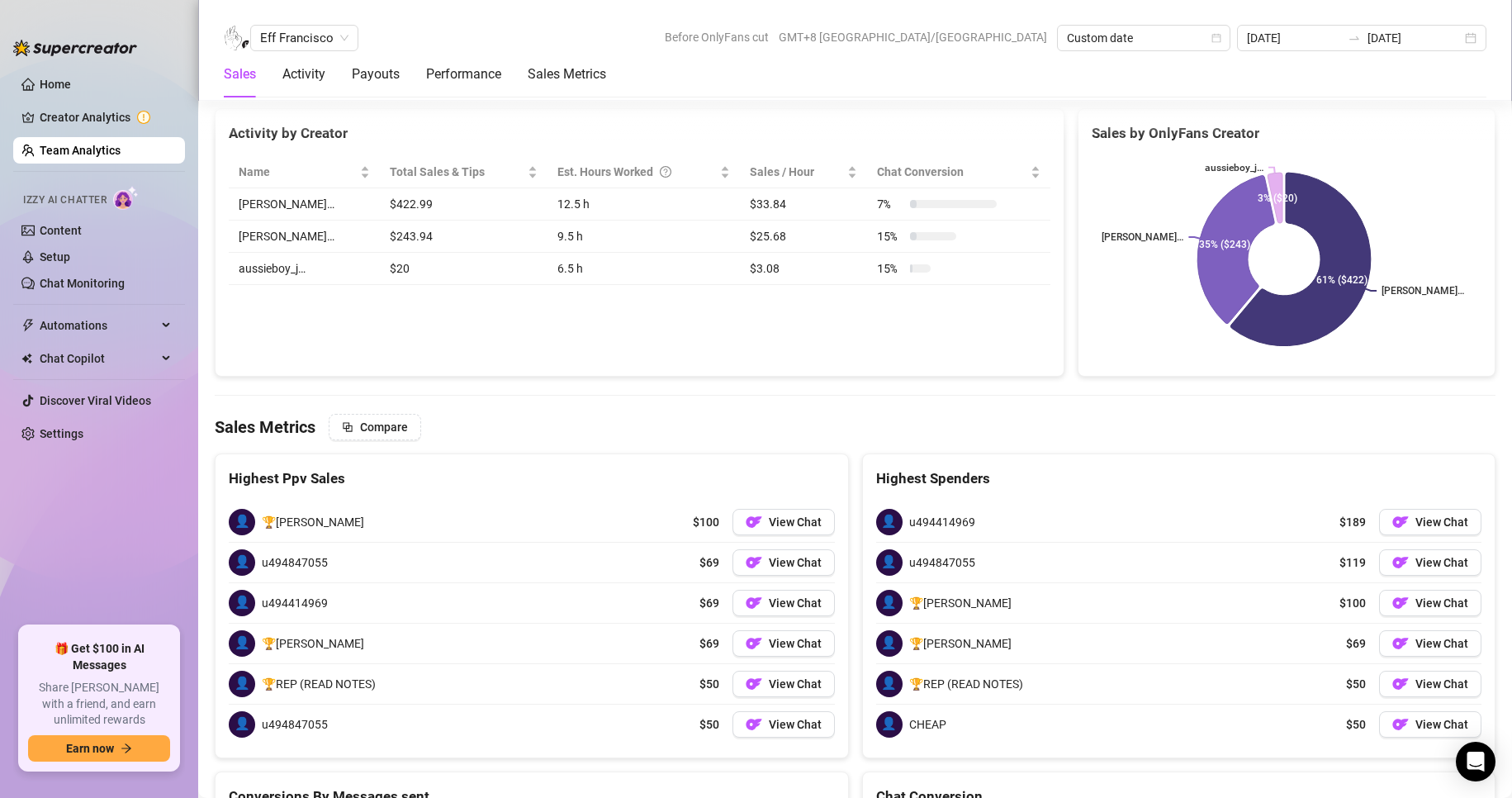
scroll to position [2581, 0]
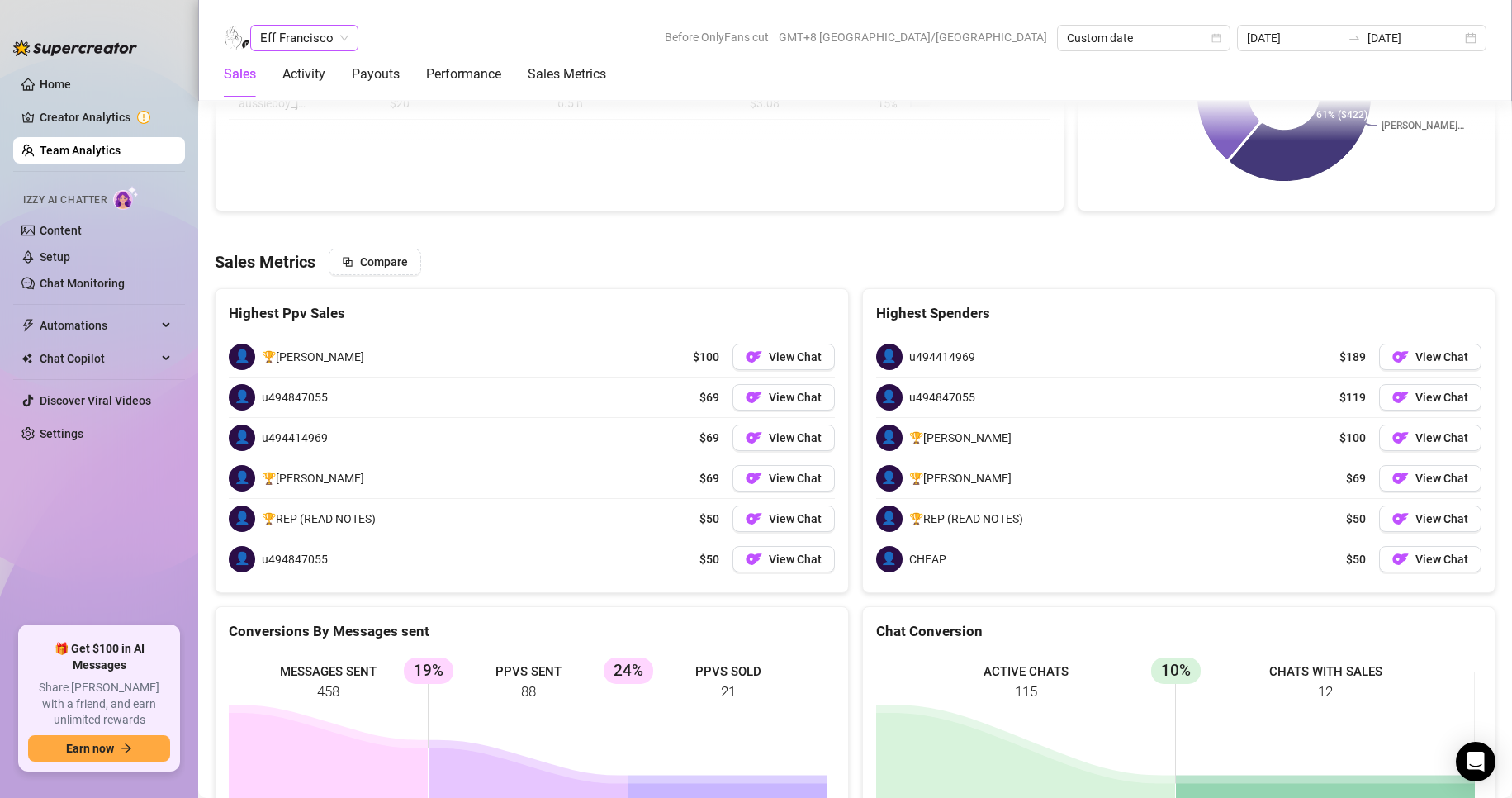
click at [287, 45] on span "Eff Francisco" at bounding box center [303, 39] width 88 height 25
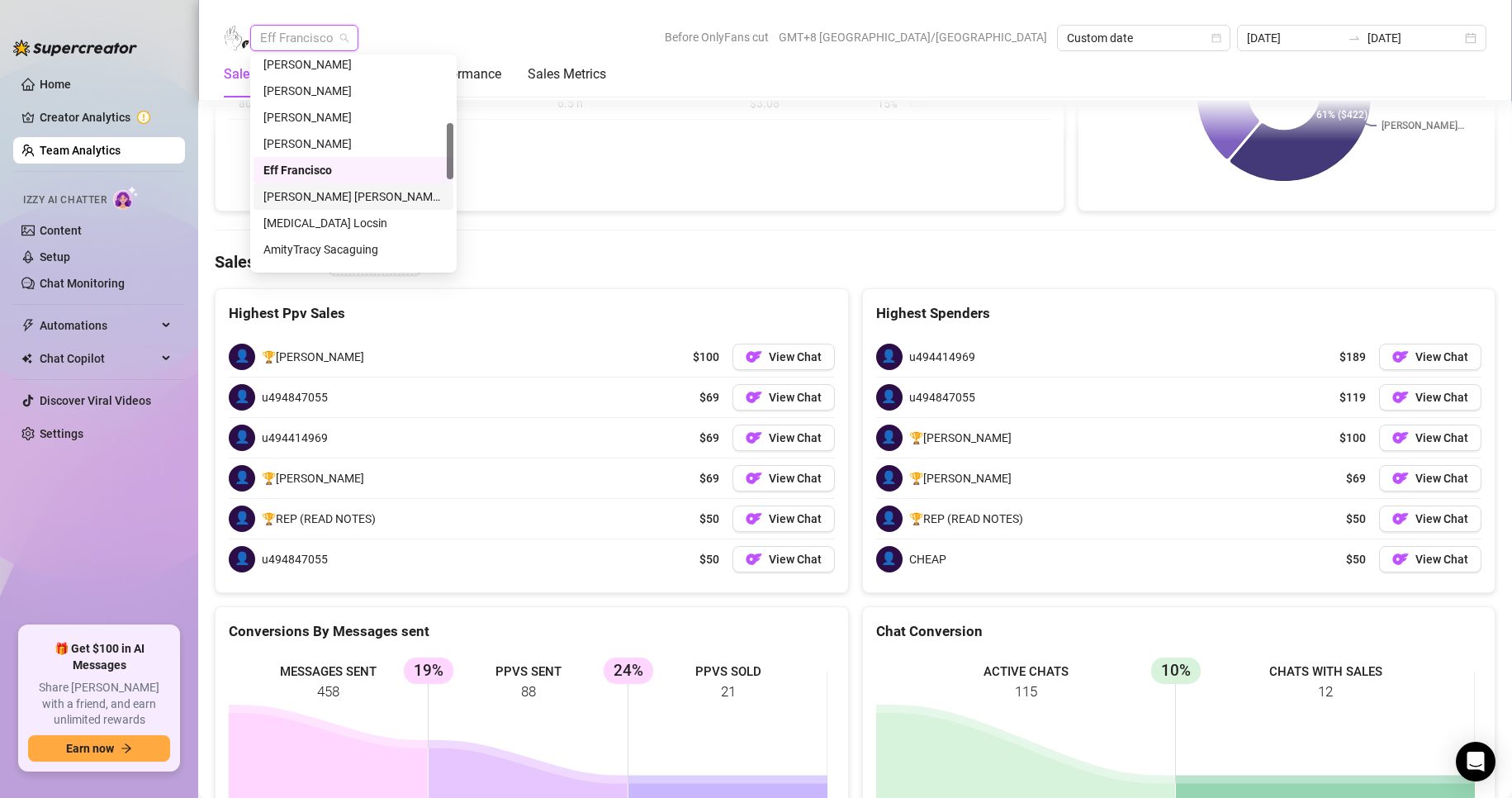
click at [325, 190] on div "[PERSON_NAME] [PERSON_NAME] Tarcena" at bounding box center [353, 197] width 180 height 18
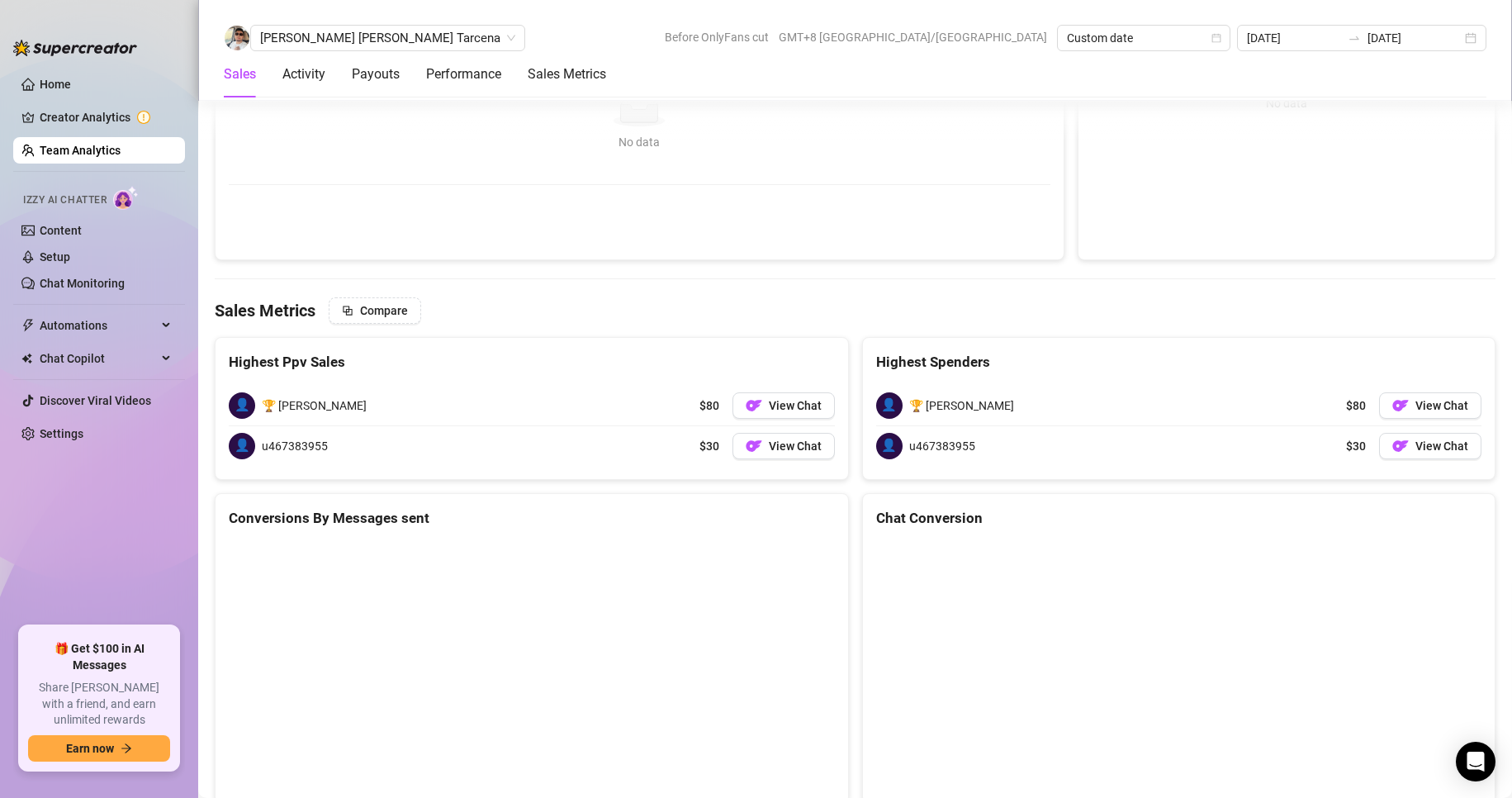
scroll to position [2117, 0]
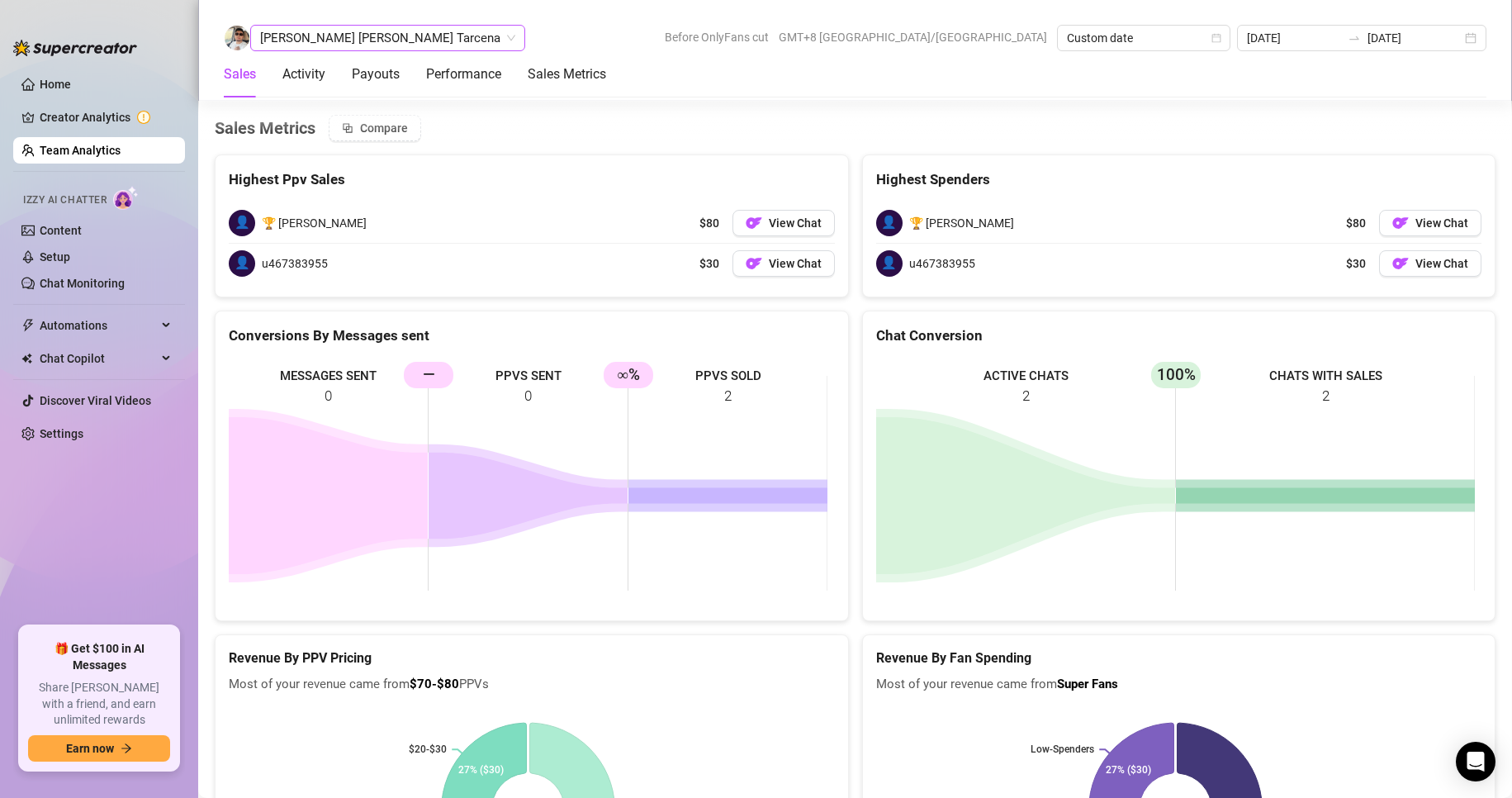
click at [313, 46] on span "[PERSON_NAME] [PERSON_NAME] Tarcena" at bounding box center [387, 39] width 255 height 25
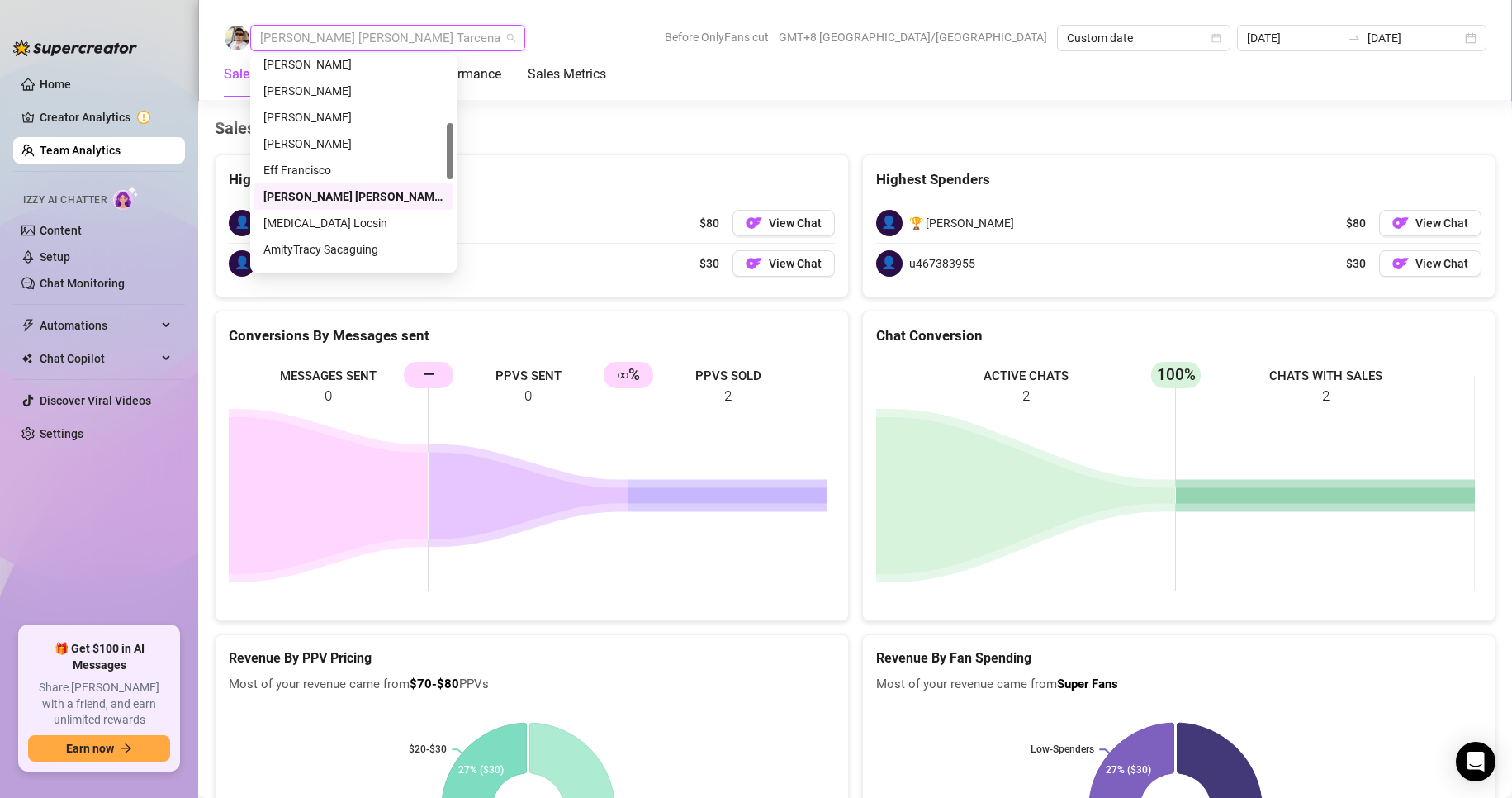
scroll to position [327, 0]
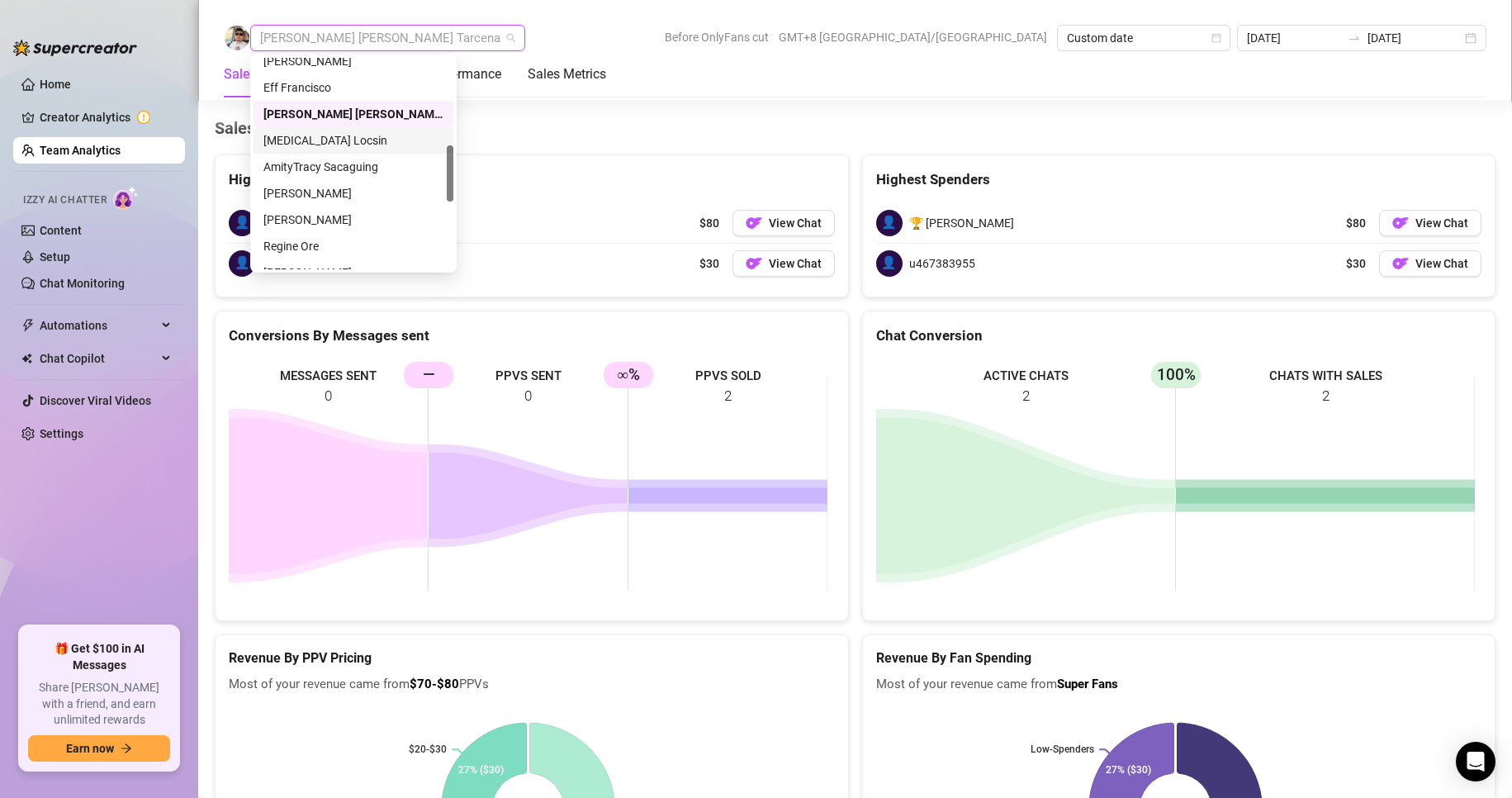
click at [308, 139] on div "[MEDICAL_DATA] Locsin" at bounding box center [353, 141] width 180 height 18
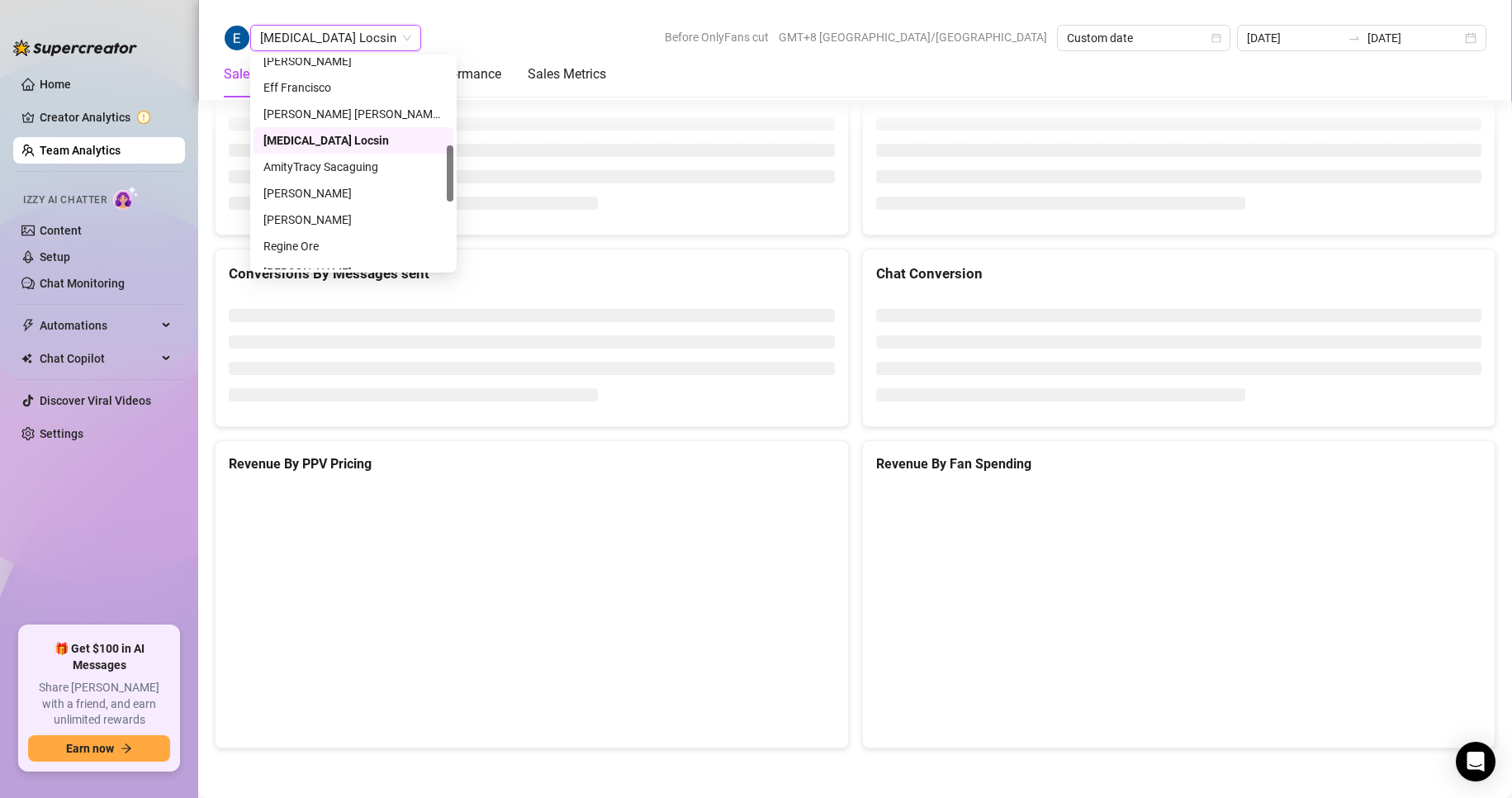
scroll to position [1935, 0]
